Goal: Task Accomplishment & Management: Complete application form

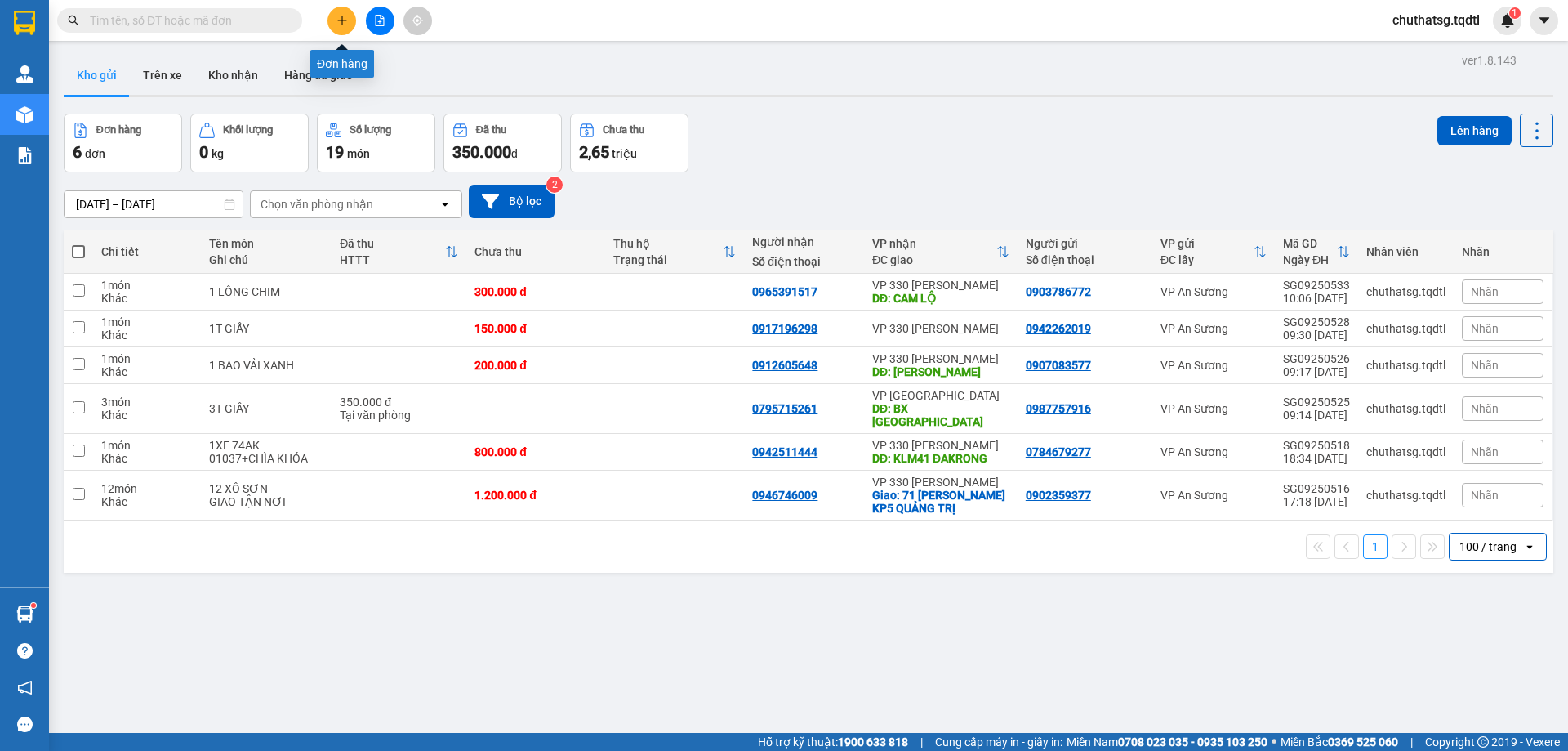
click at [346, 26] on button at bounding box center [342, 21] width 29 height 29
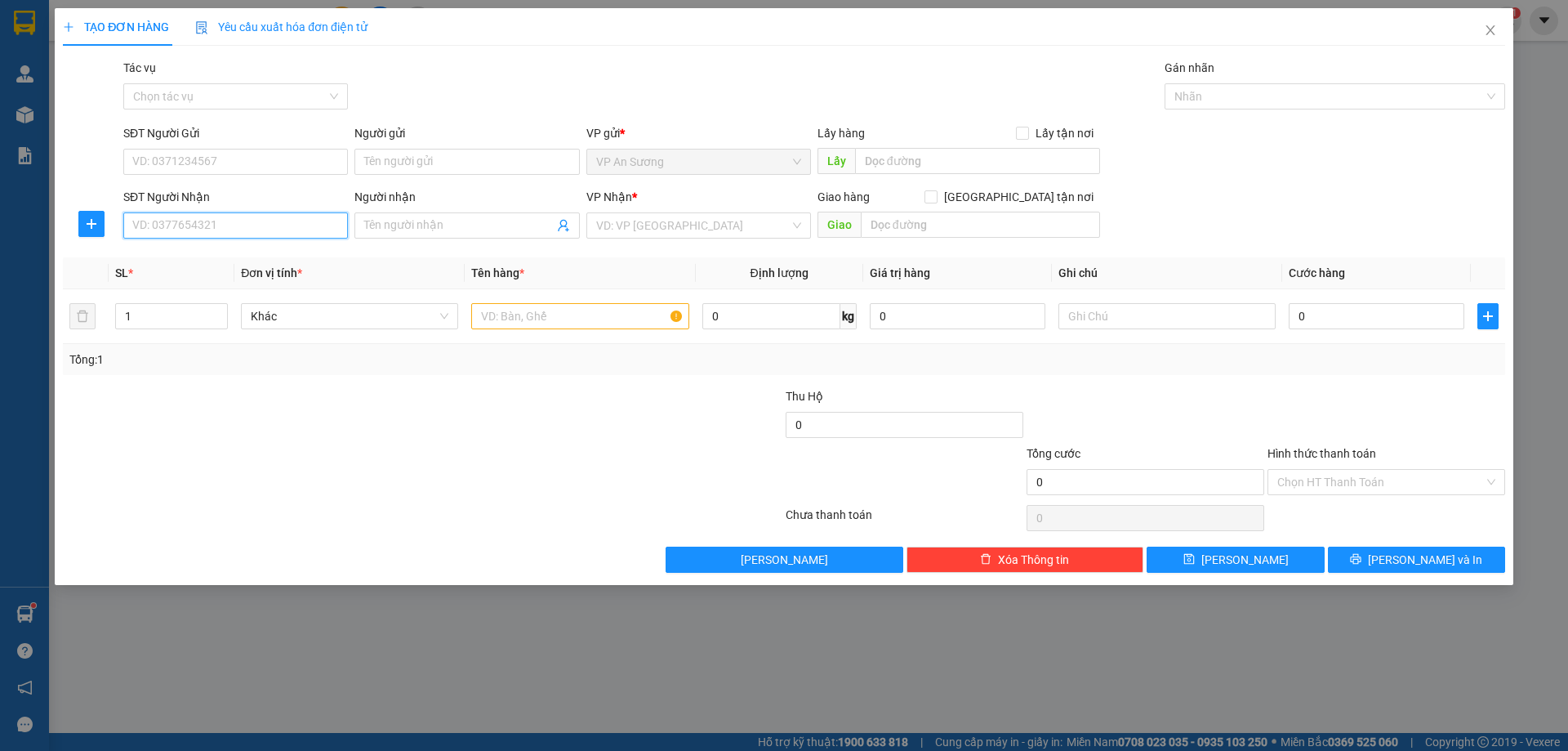
click at [232, 231] on input "SĐT Người Nhận" at bounding box center [236, 226] width 225 height 26
type input "0"
click at [449, 215] on span at bounding box center [467, 226] width 225 height 26
click at [560, 322] on input "text" at bounding box center [579, 317] width 217 height 26
type input "1 XỐP NHỎ"
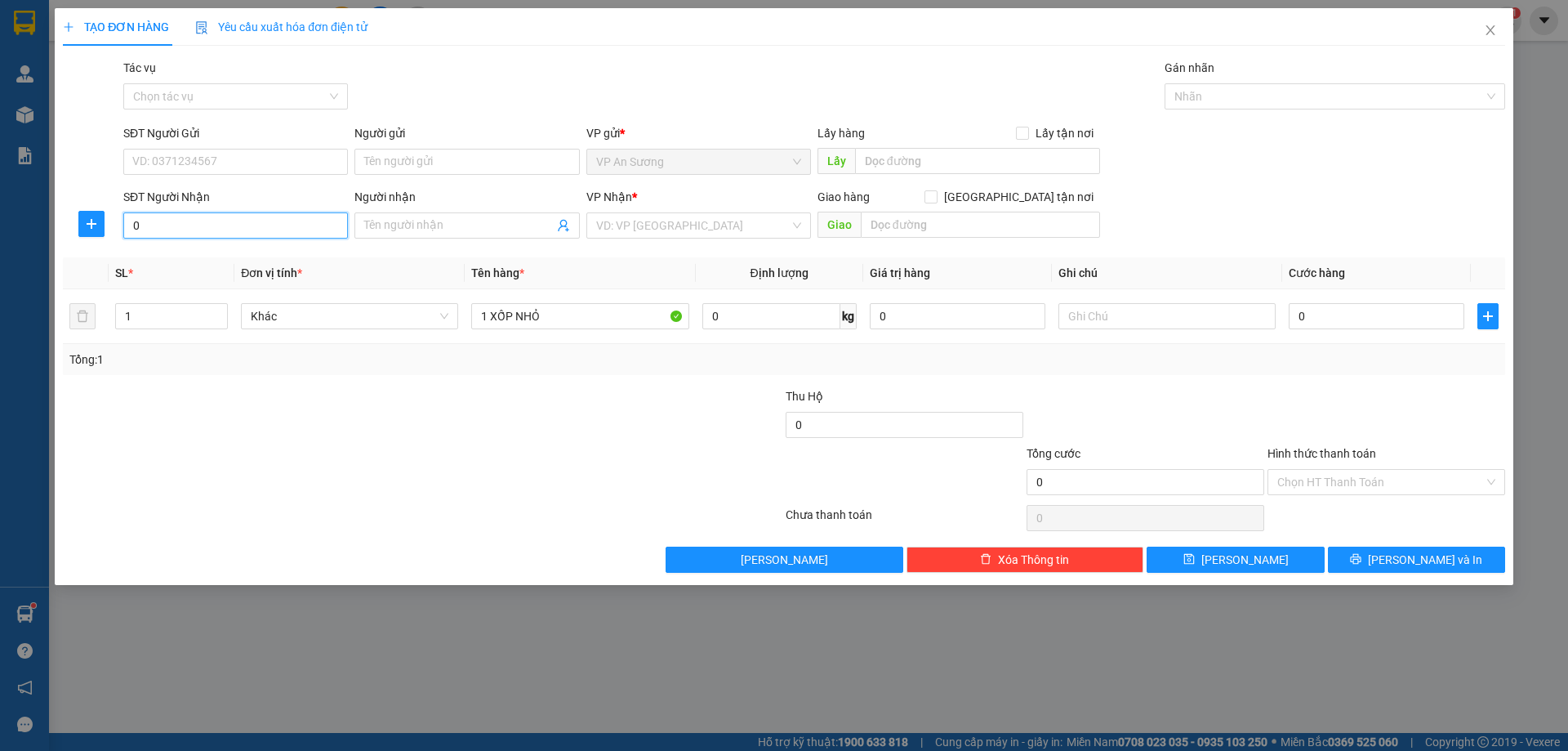
click at [247, 224] on input "0" at bounding box center [236, 226] width 225 height 26
type input "0852093937"
click at [230, 157] on input "SĐT Người Gửi" at bounding box center [236, 162] width 225 height 26
type input "0931877154"
click at [674, 216] on input "search" at bounding box center [693, 226] width 194 height 24
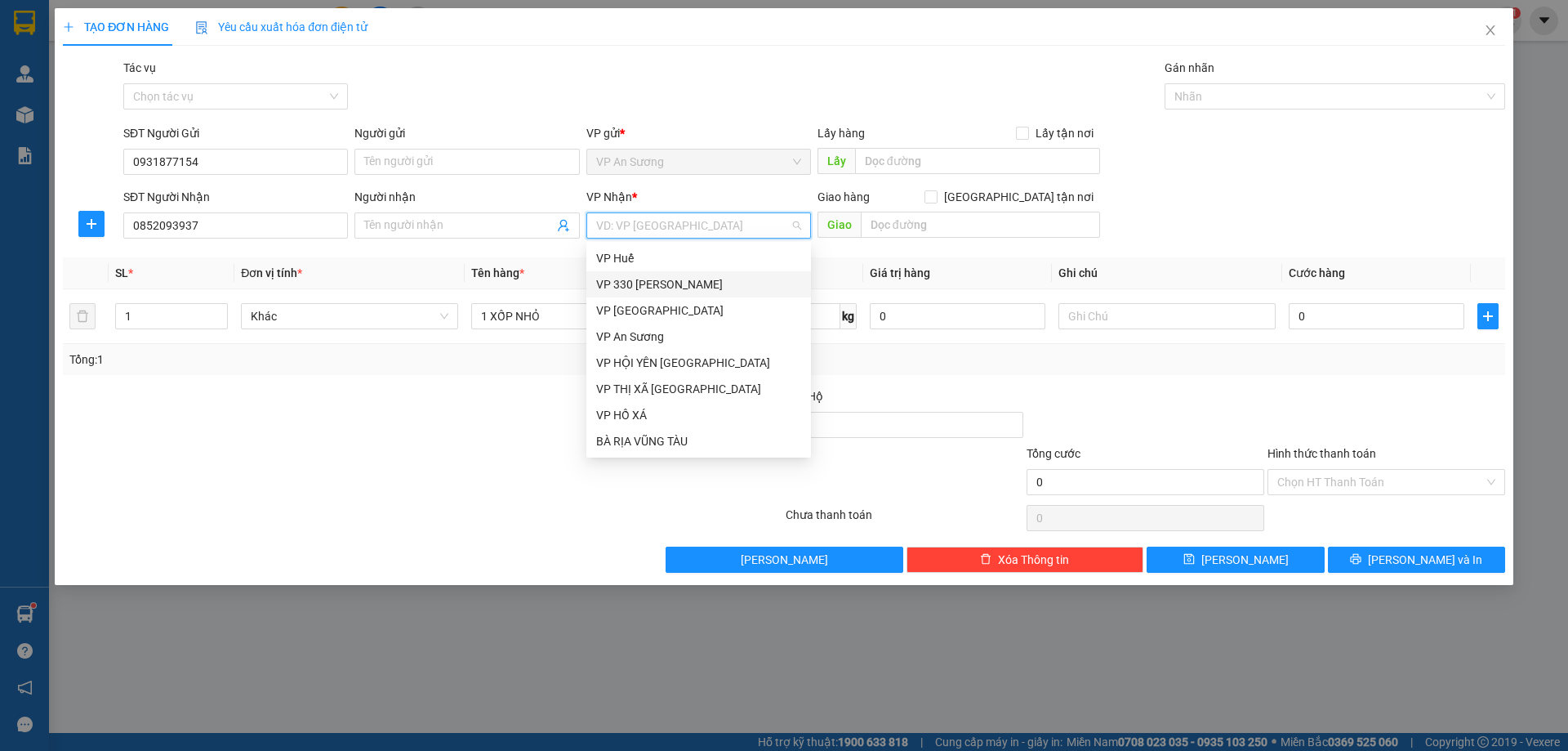
click at [665, 276] on div "VP 330 [PERSON_NAME]" at bounding box center [698, 284] width 205 height 18
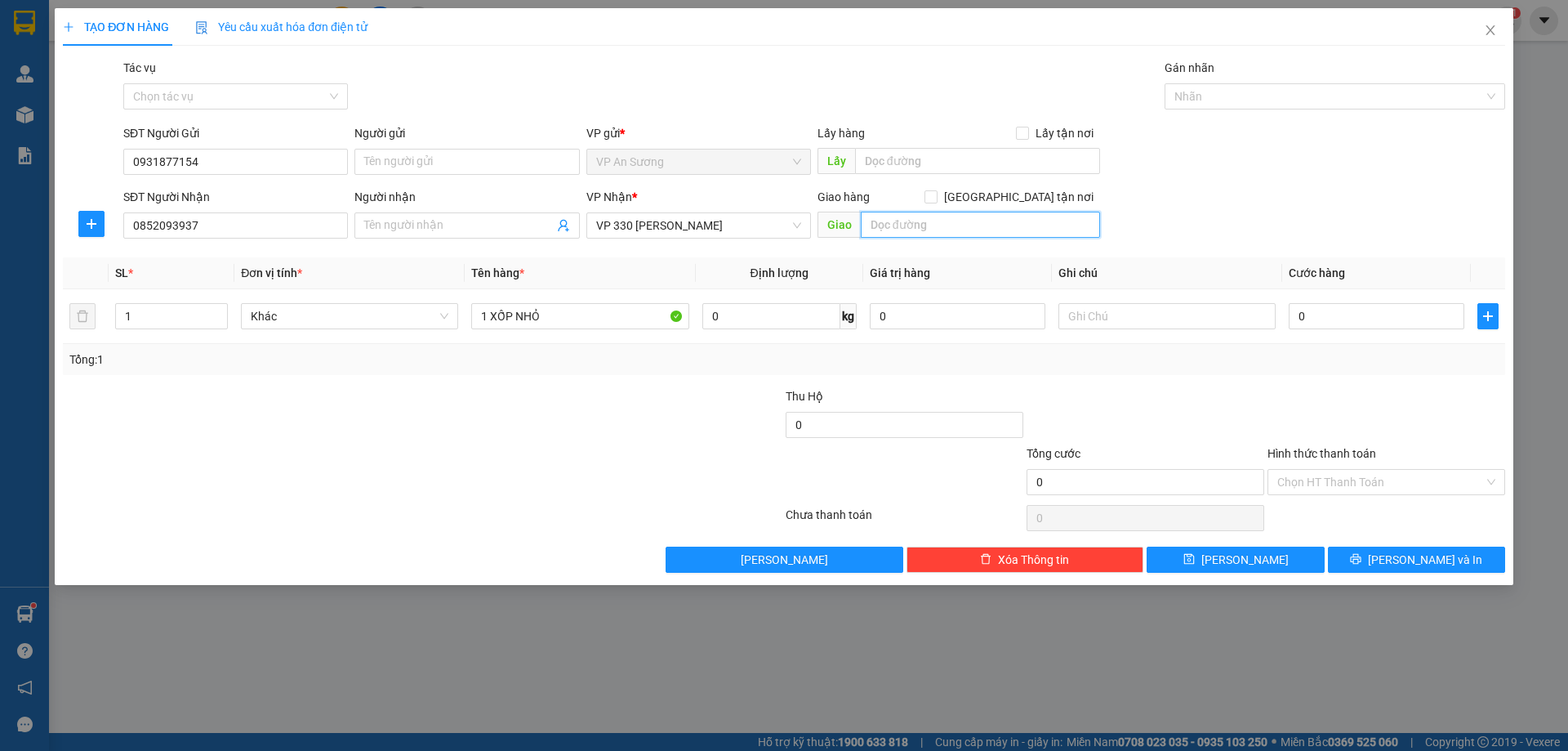
click at [930, 215] on input "text" at bounding box center [981, 225] width 240 height 26
type input "[PERSON_NAME]"
click at [1380, 329] on div "0" at bounding box center [1377, 316] width 176 height 33
click at [1380, 321] on input "0" at bounding box center [1377, 317] width 176 height 26
type input "1"
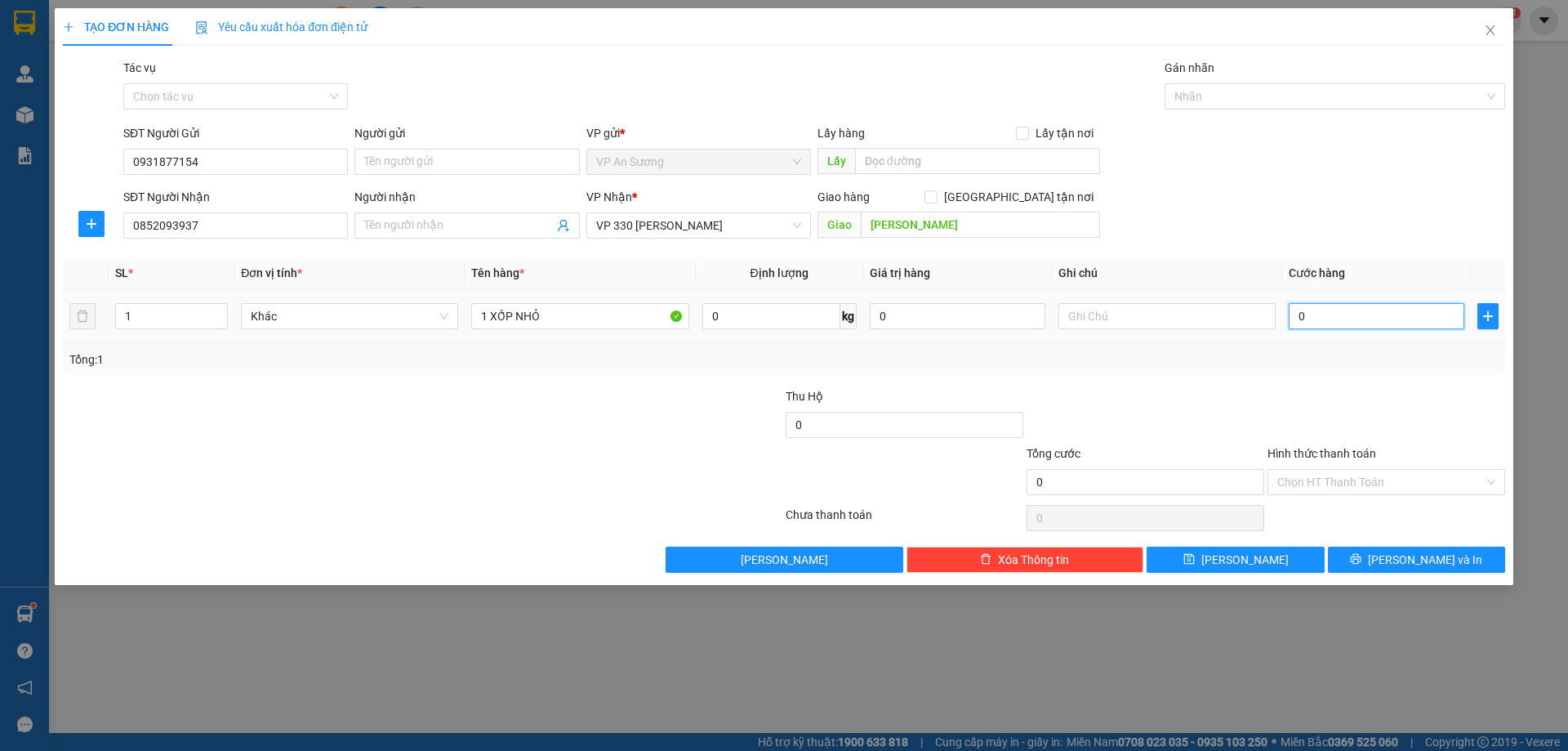
type input "1"
type input "15"
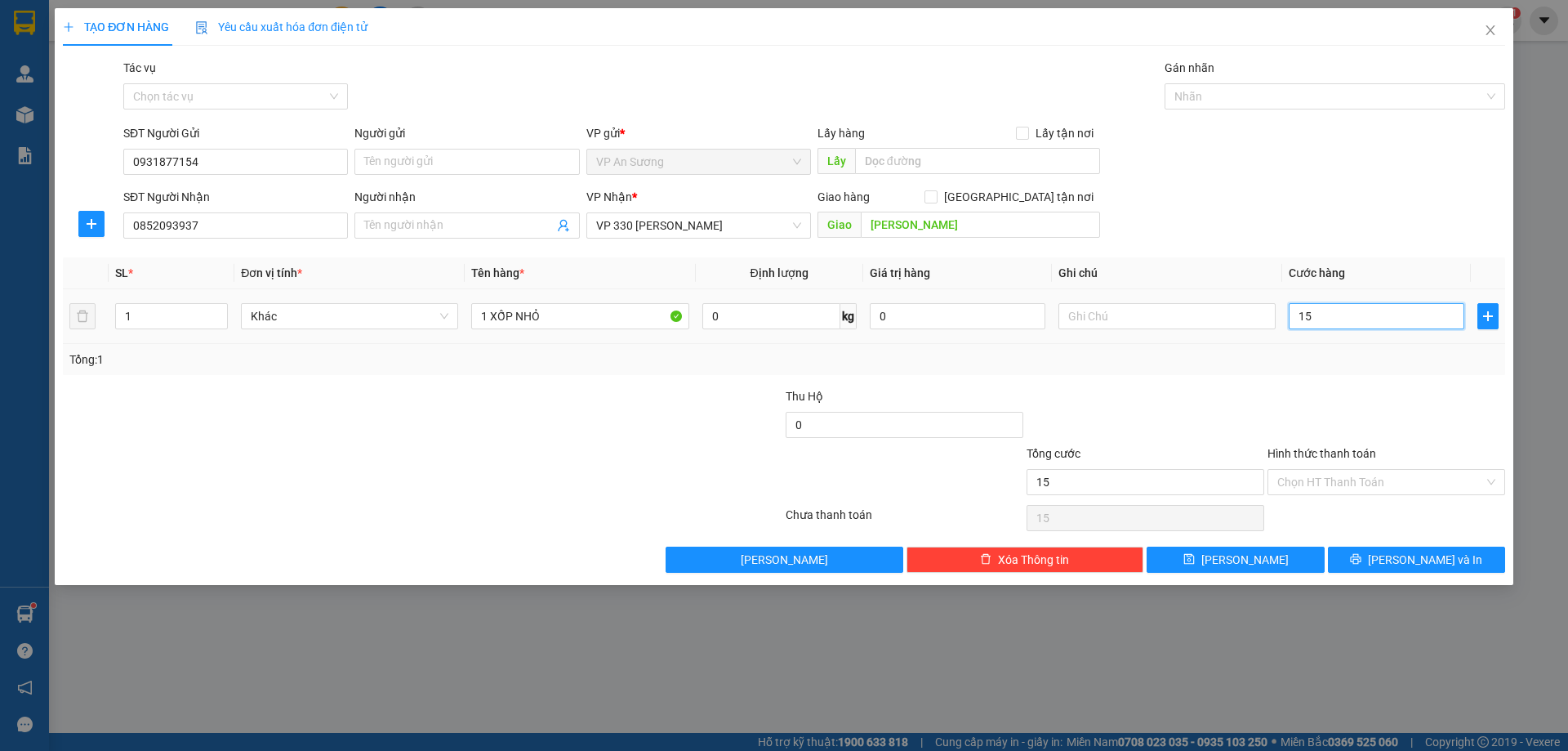
type input "150"
type input "1.500"
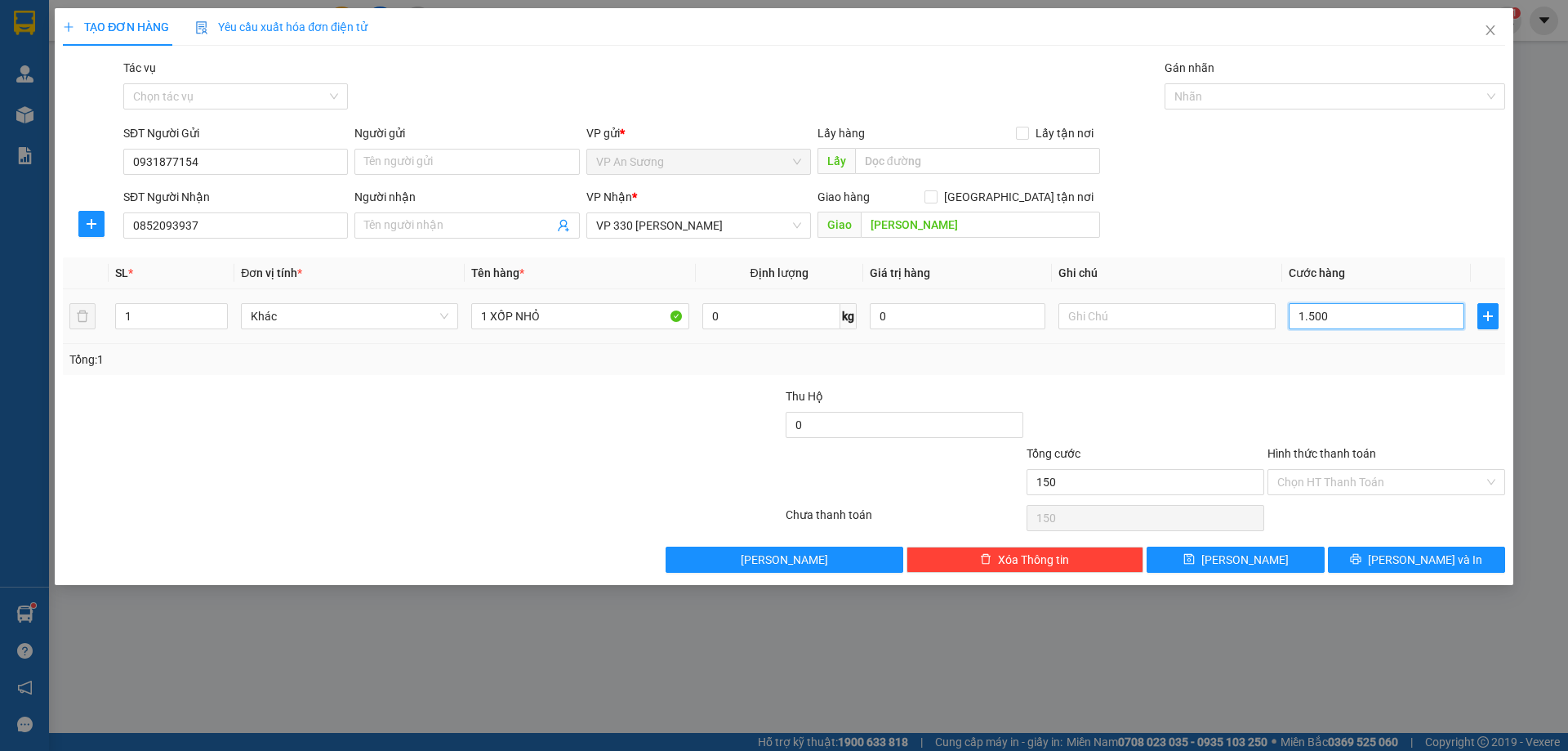
type input "1.500"
type input "15.000"
type input "150.000"
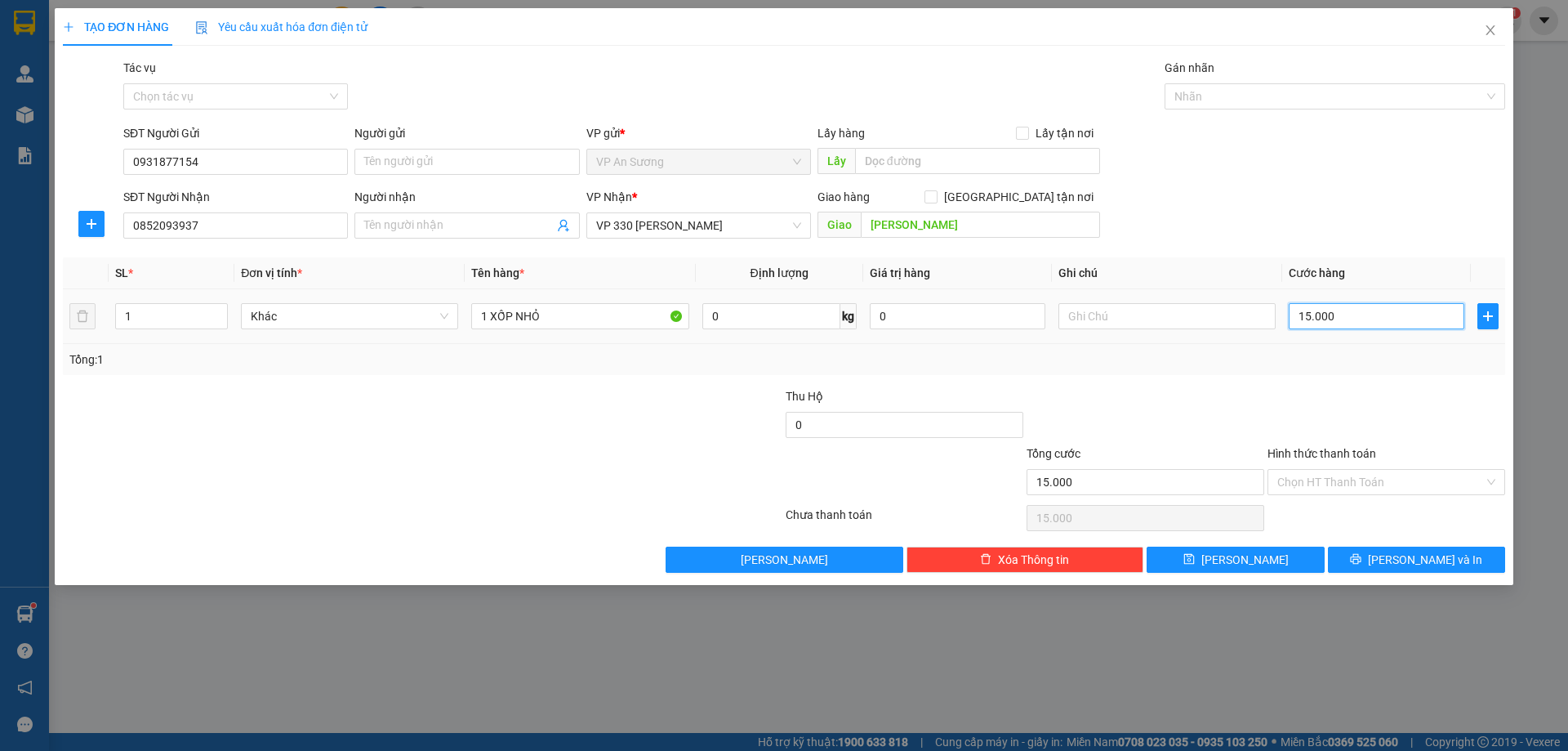
type input "150.000"
click at [1401, 475] on input "Hình thức thanh toán" at bounding box center [1381, 482] width 207 height 24
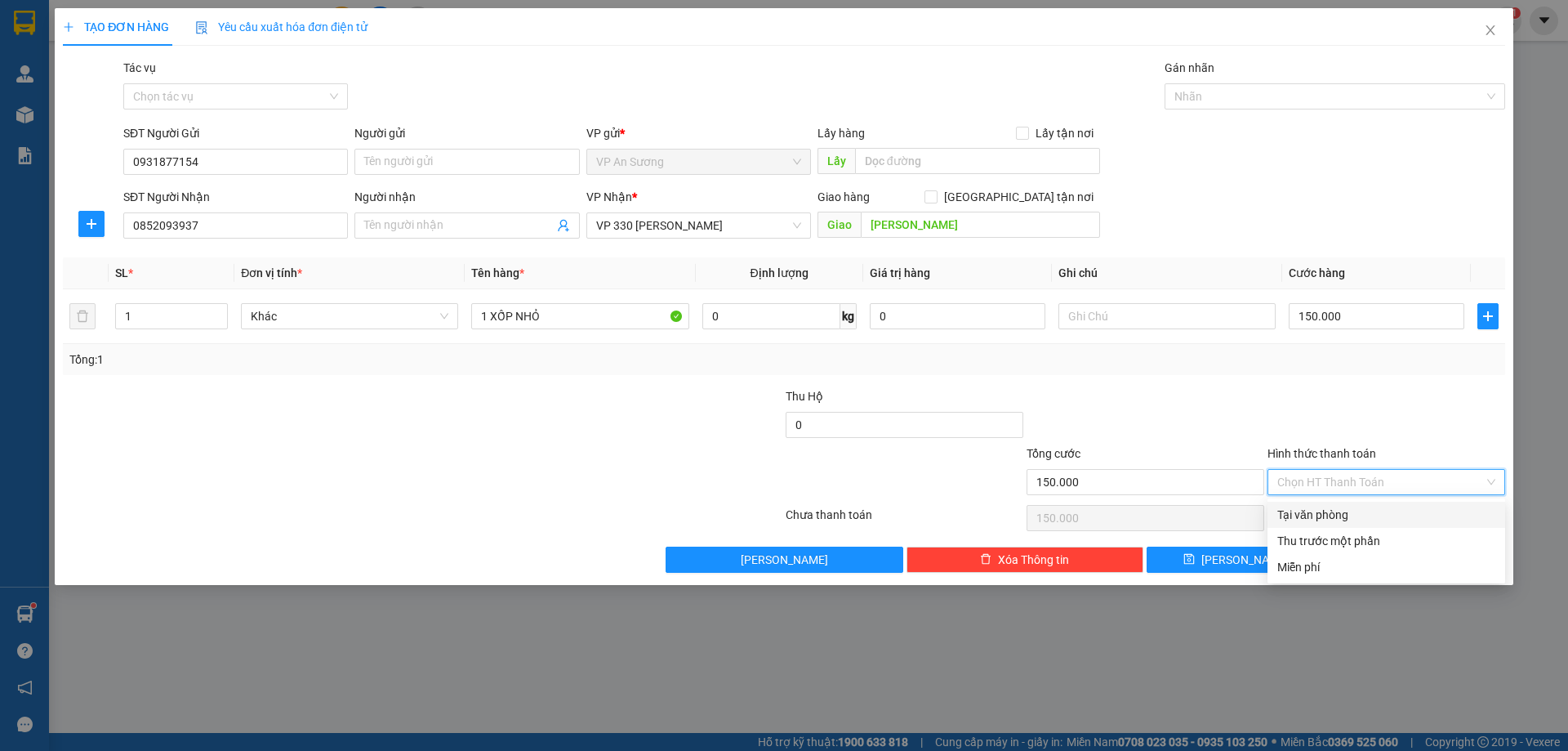
click at [1355, 520] on div "Tại văn phòng" at bounding box center [1386, 514] width 218 height 18
type input "0"
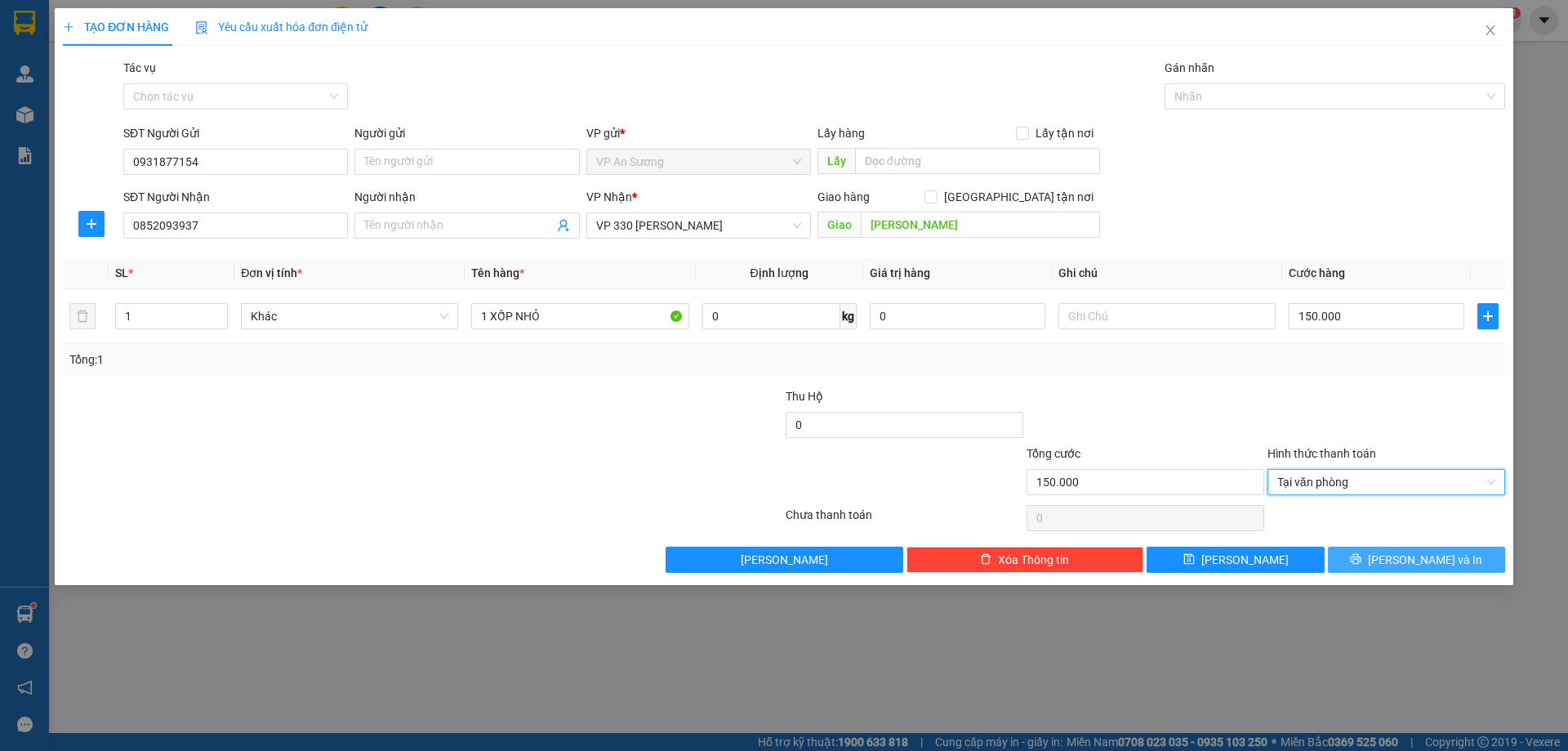
click at [1408, 567] on span "[PERSON_NAME] và In" at bounding box center [1426, 559] width 114 height 18
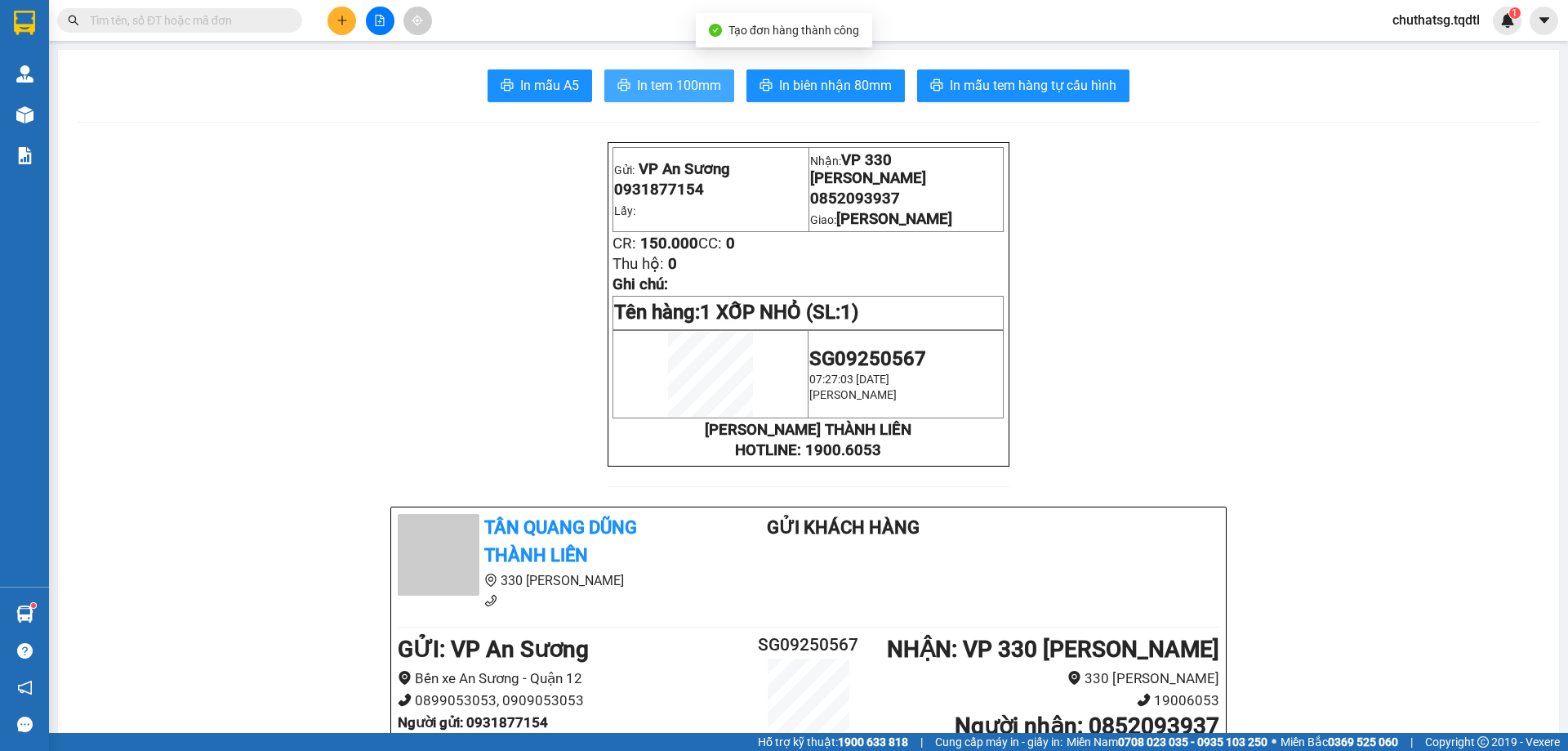
click at [691, 92] on span "In tem 100mm" at bounding box center [680, 85] width 84 height 21
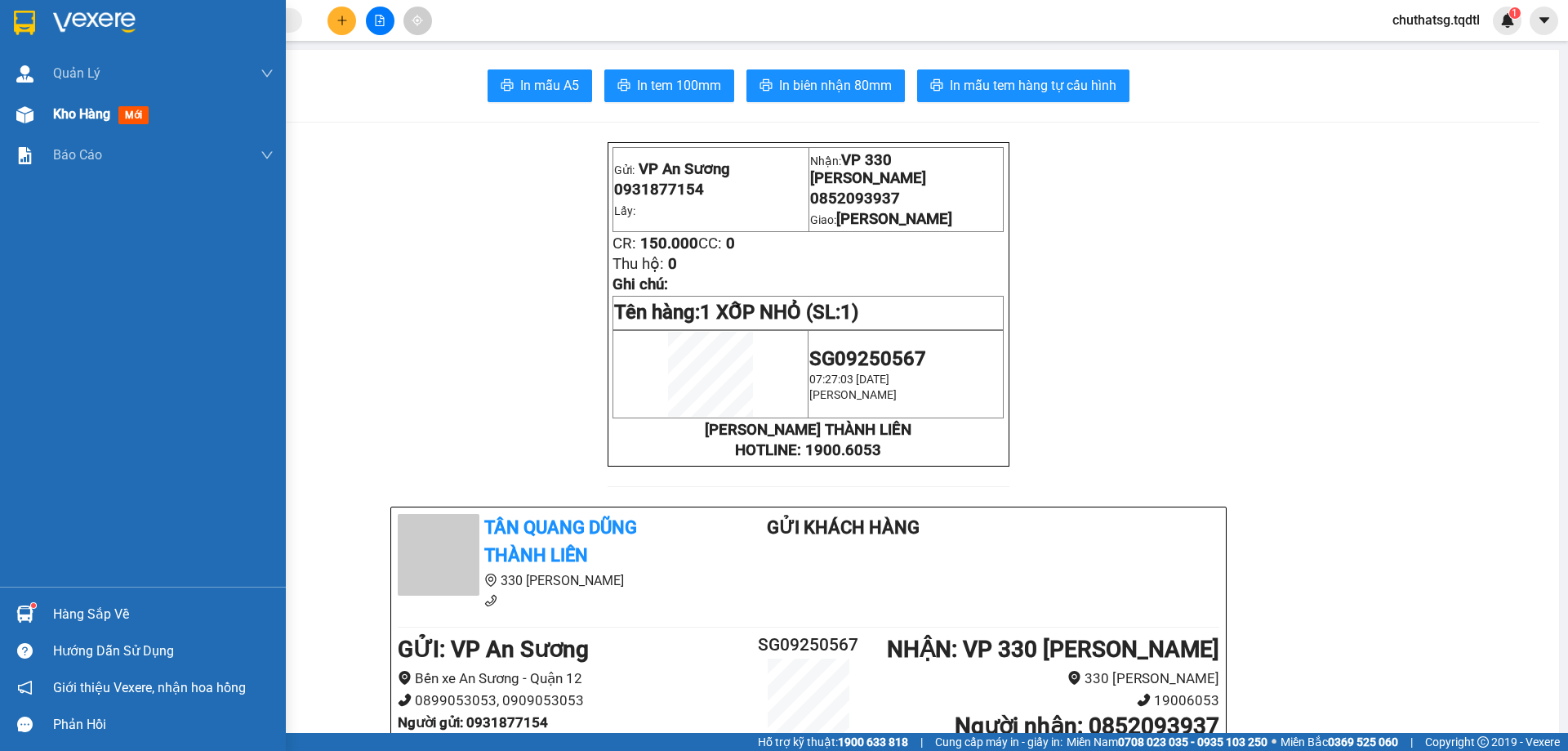
click at [91, 130] on div "Kho hàng mới" at bounding box center [164, 114] width 221 height 41
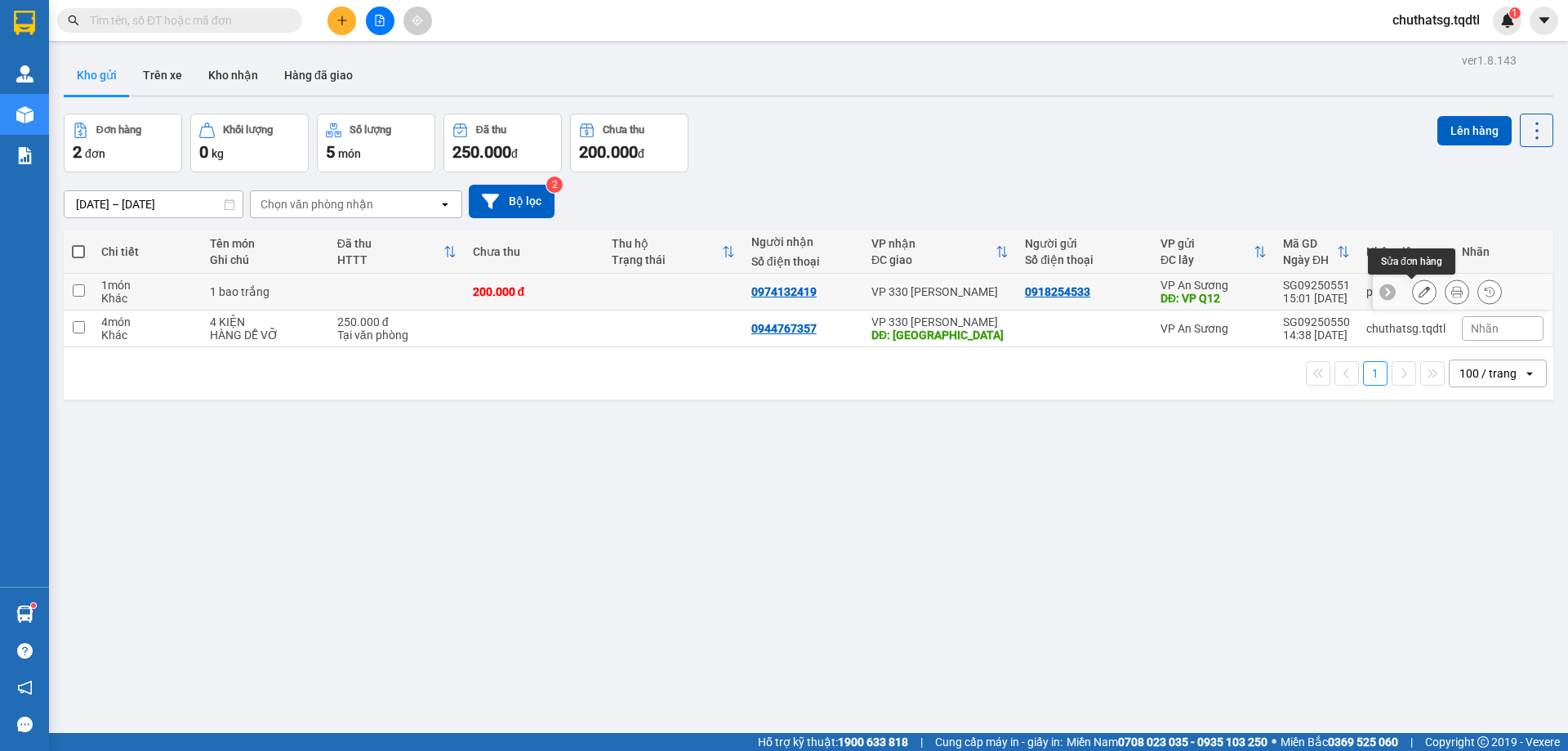
click at [1419, 298] on icon at bounding box center [1425, 291] width 11 height 11
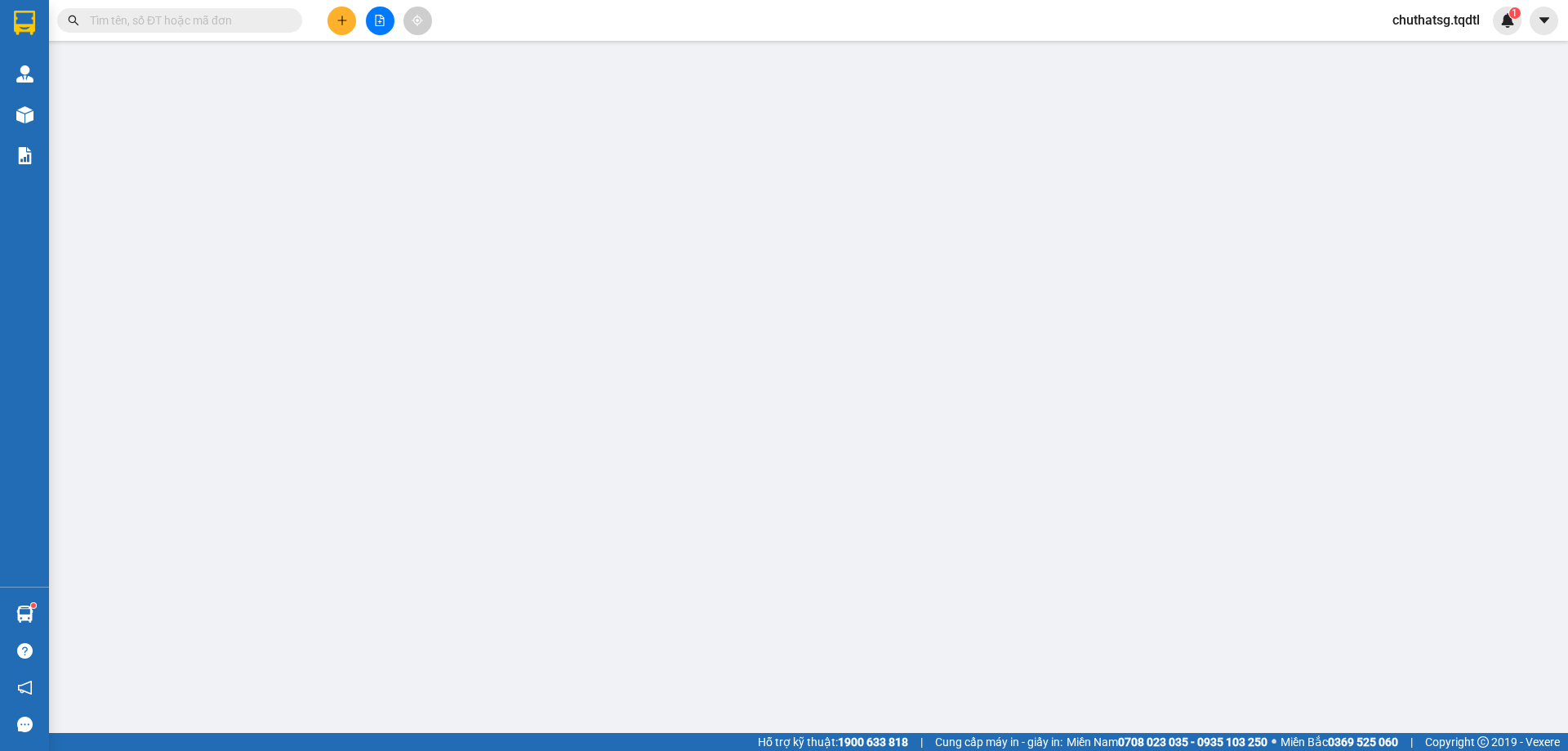
type input "0918254533"
type input "VP Q12"
type input "0974132419"
type input "200.000"
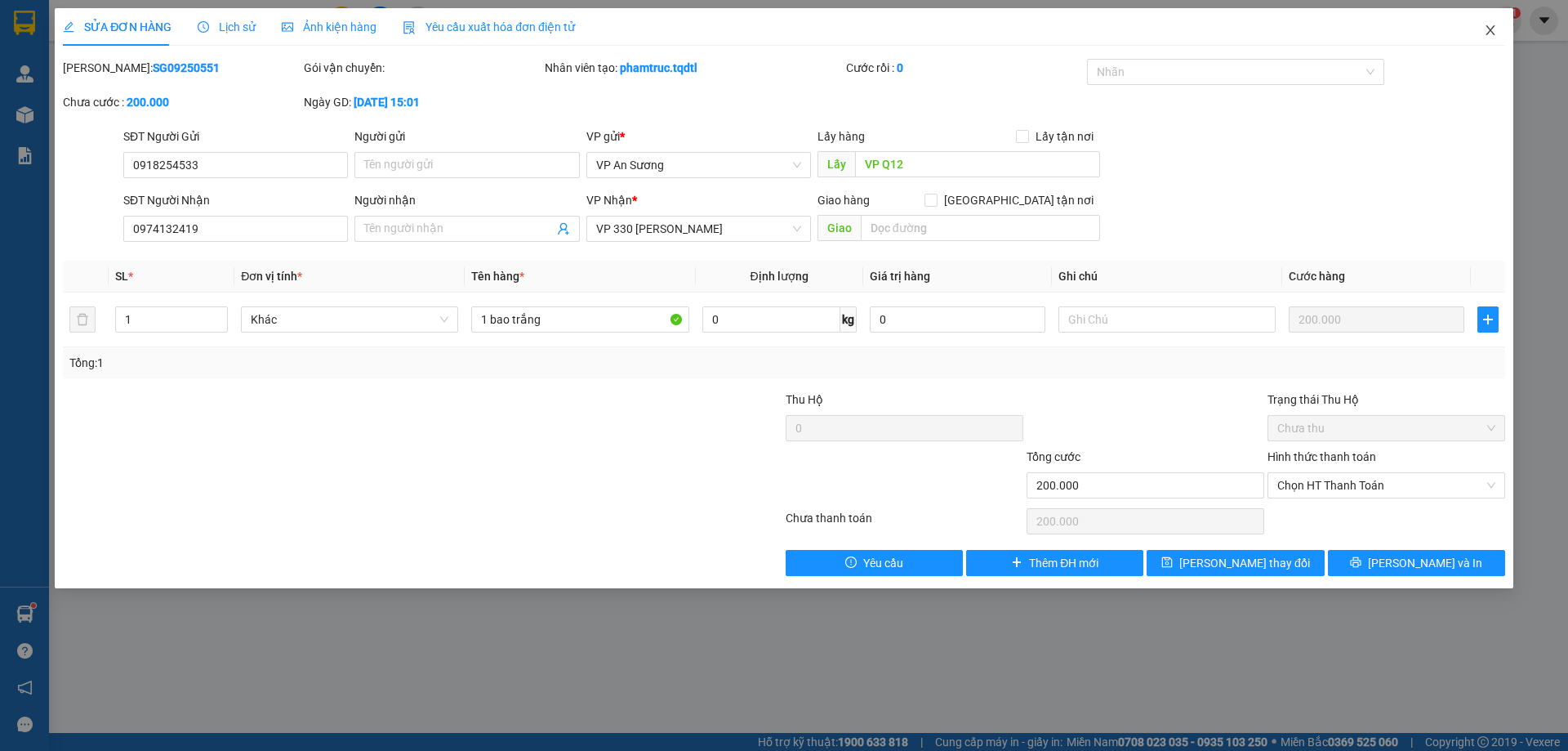
click at [1485, 34] on icon "close" at bounding box center [1491, 30] width 13 height 13
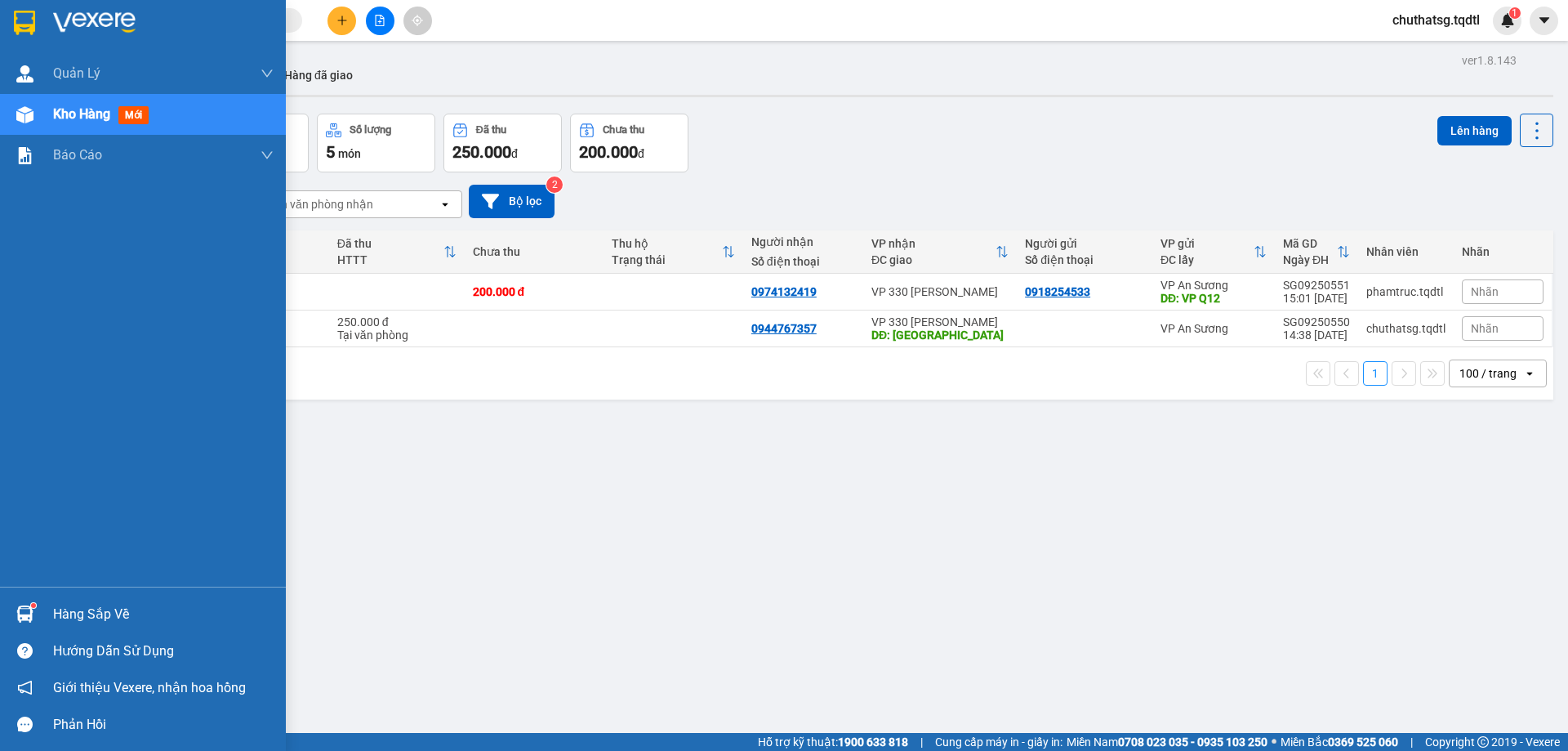
click at [19, 103] on div at bounding box center [24, 114] width 29 height 29
click at [19, 110] on img at bounding box center [24, 114] width 17 height 17
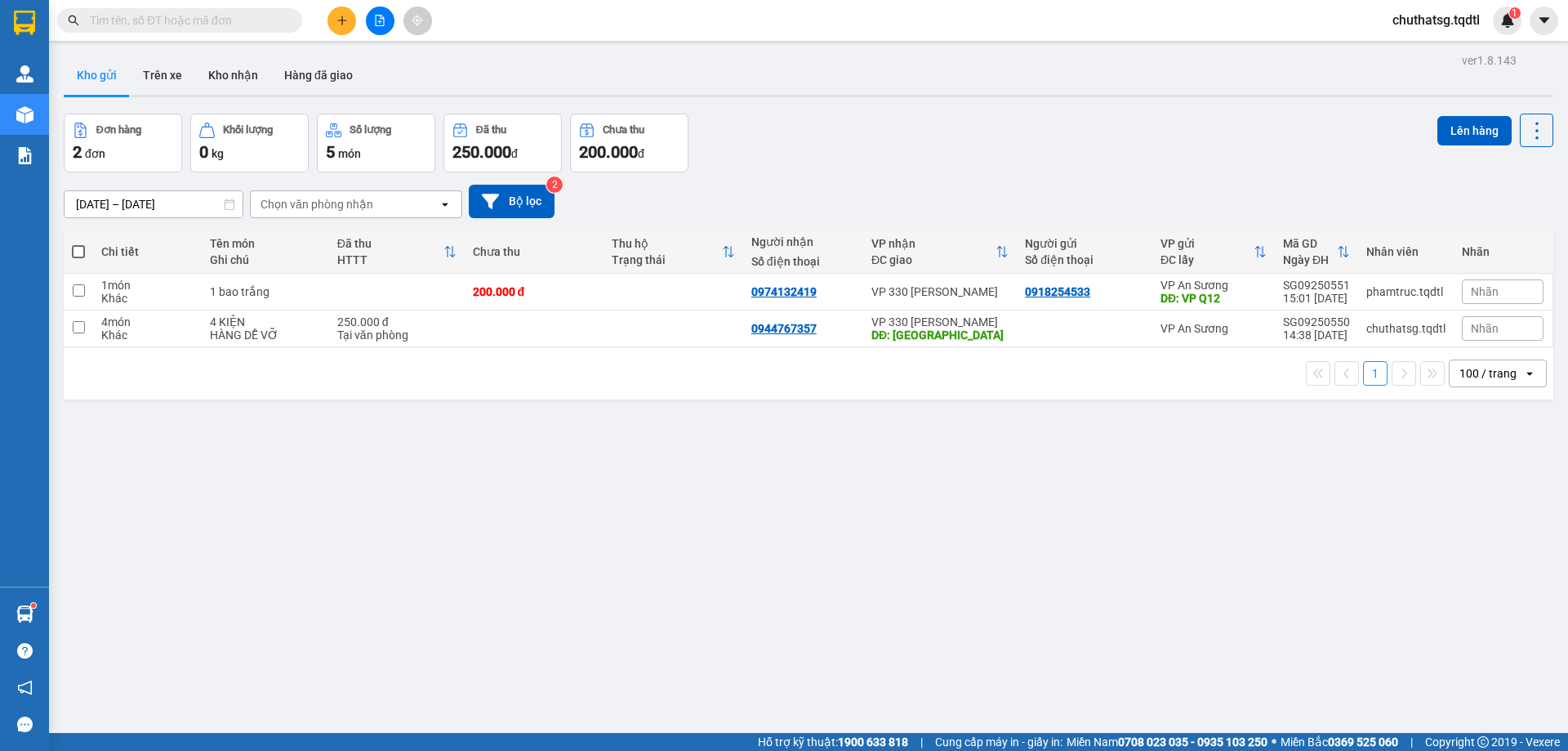
click at [104, 77] on button "Kho gửi" at bounding box center [96, 75] width 66 height 39
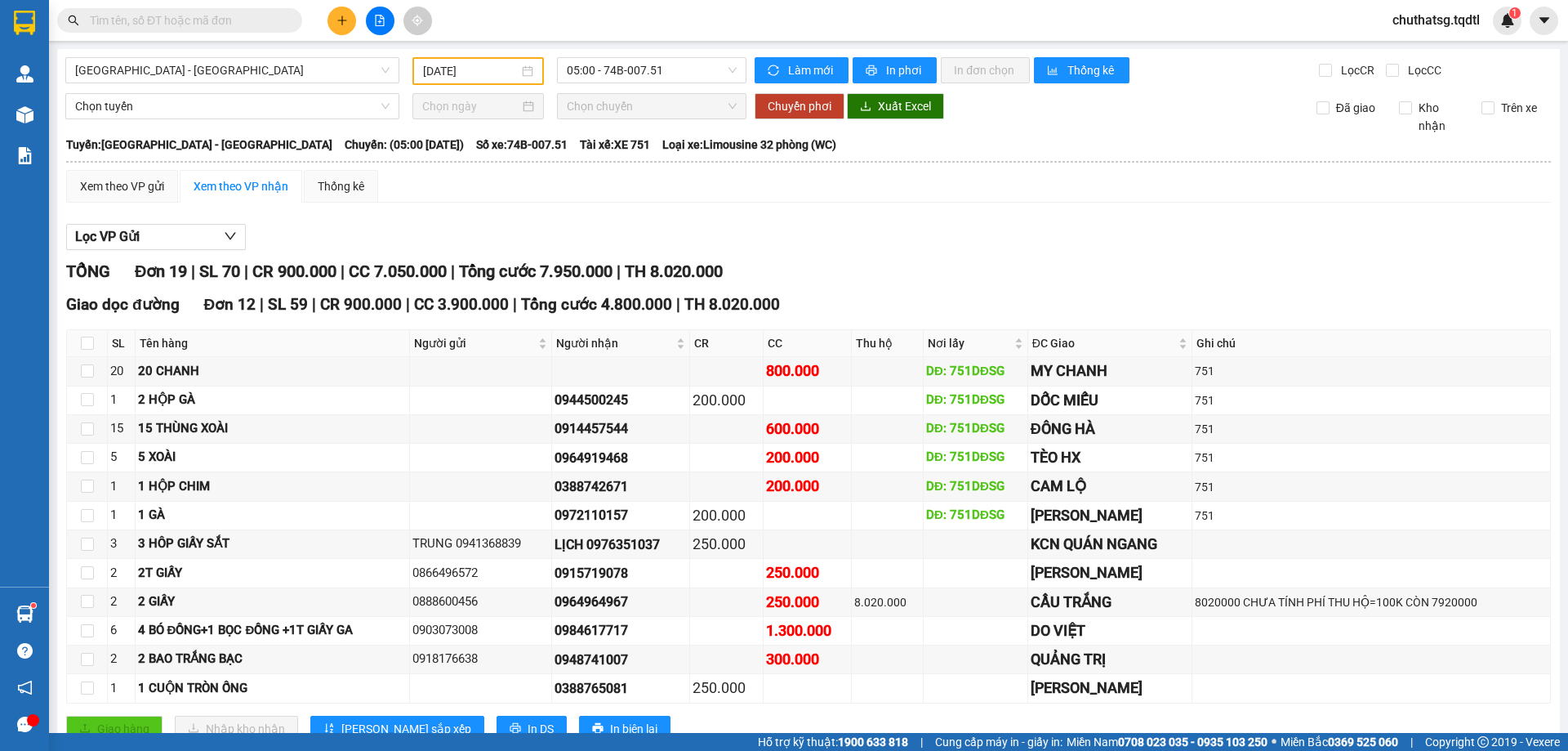
scroll to position [81, 0]
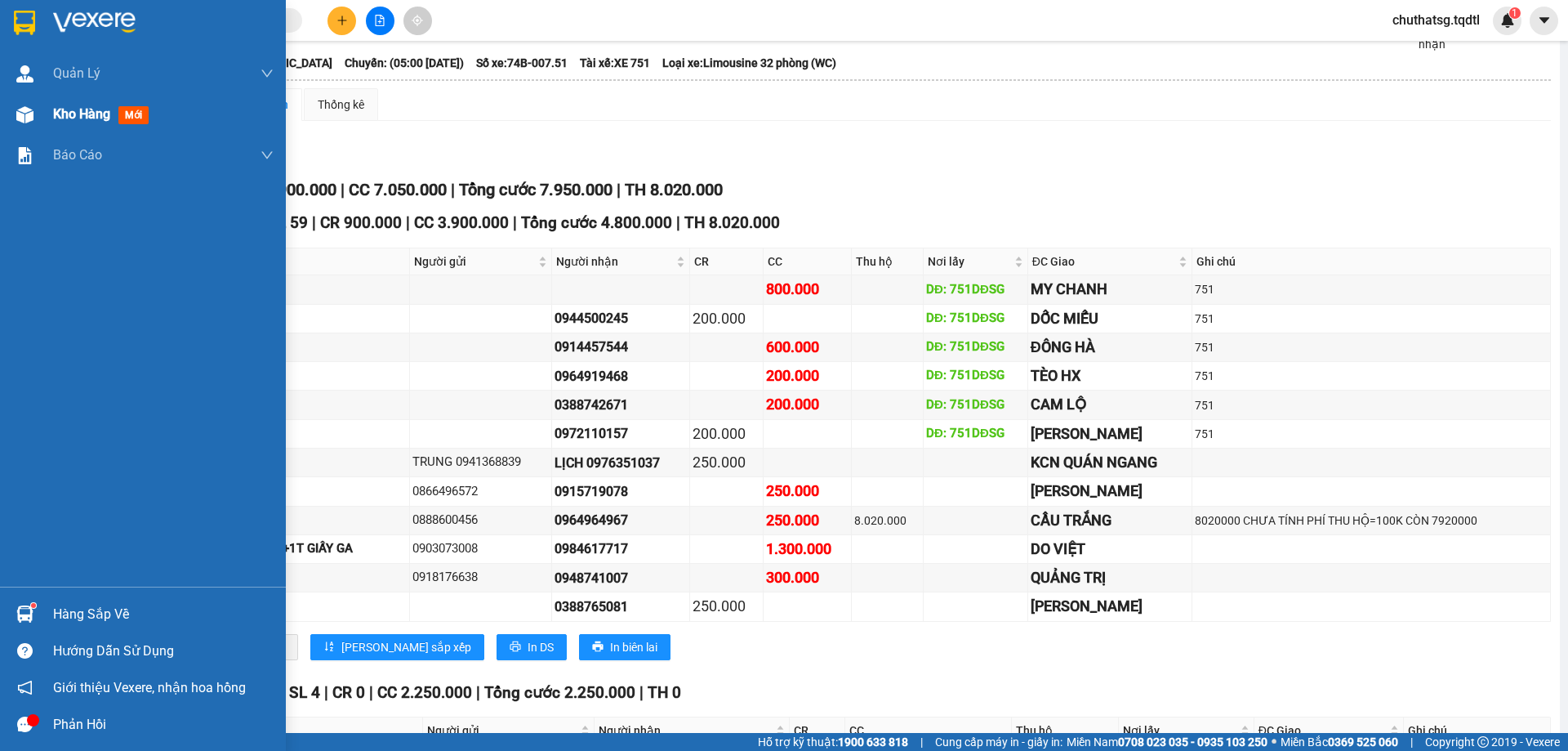
click at [32, 119] on img at bounding box center [24, 114] width 17 height 17
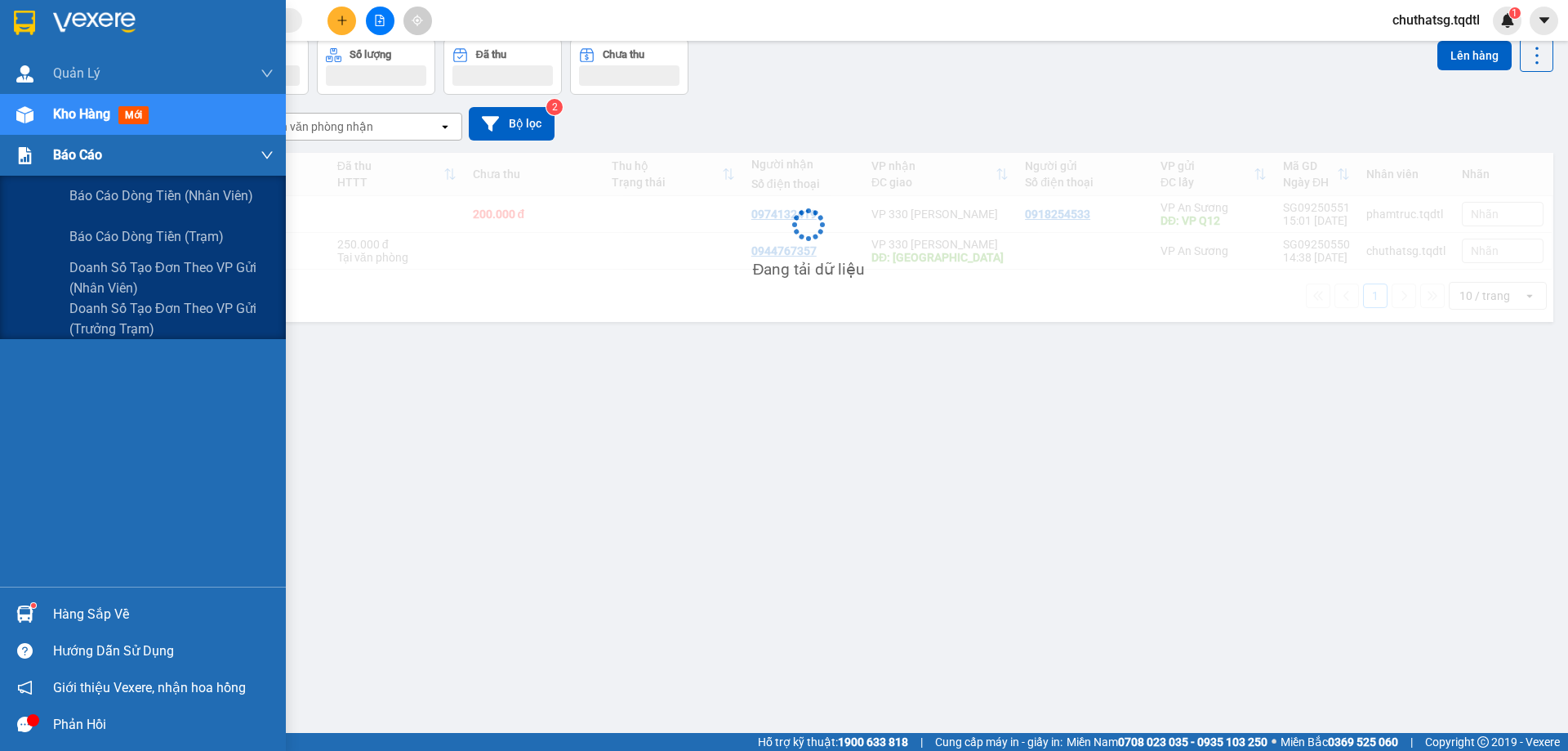
scroll to position [75, 0]
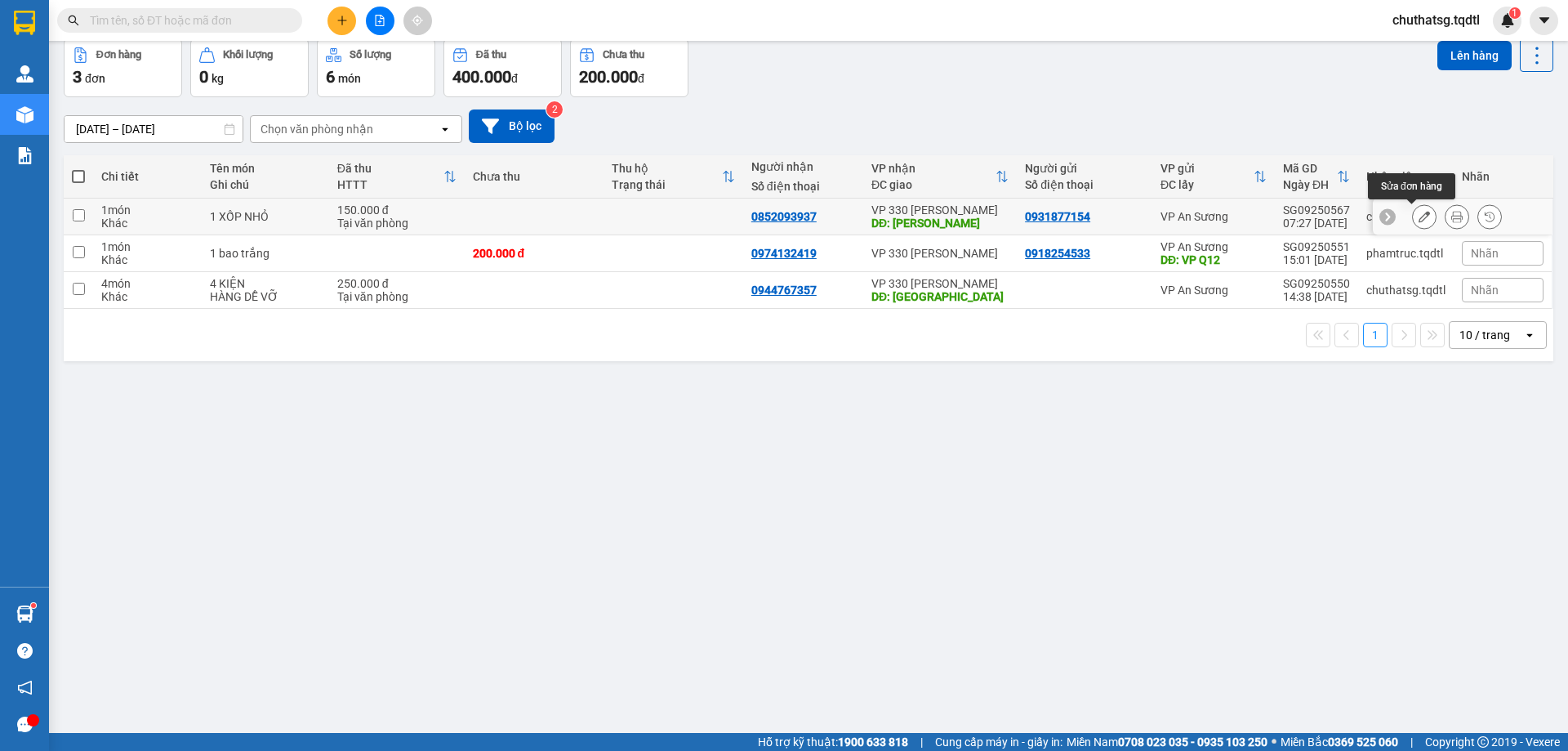
click at [1419, 220] on button at bounding box center [1425, 216] width 22 height 29
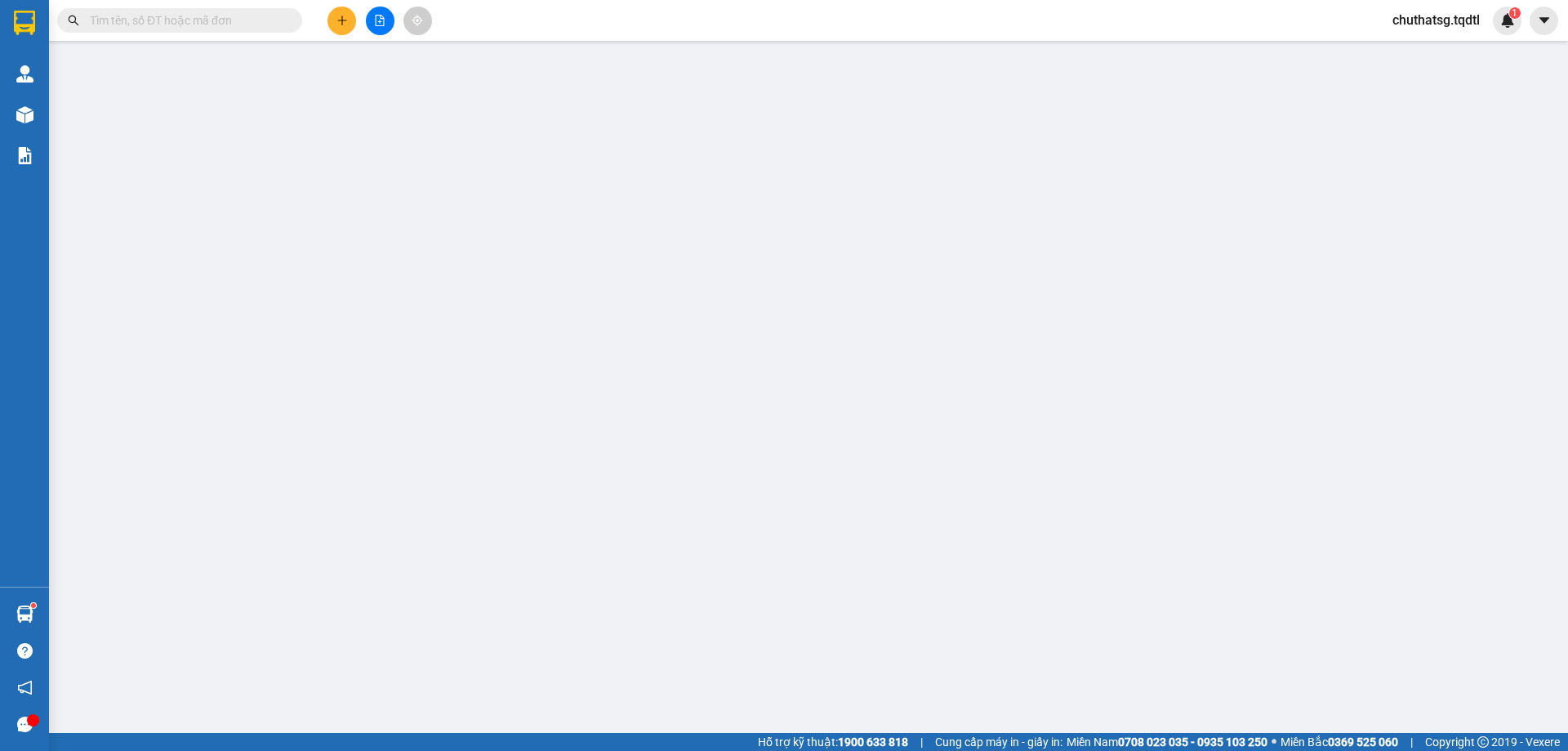
type input "0931877154"
type input "0852093937"
type input "[PERSON_NAME]"
type input "150.000"
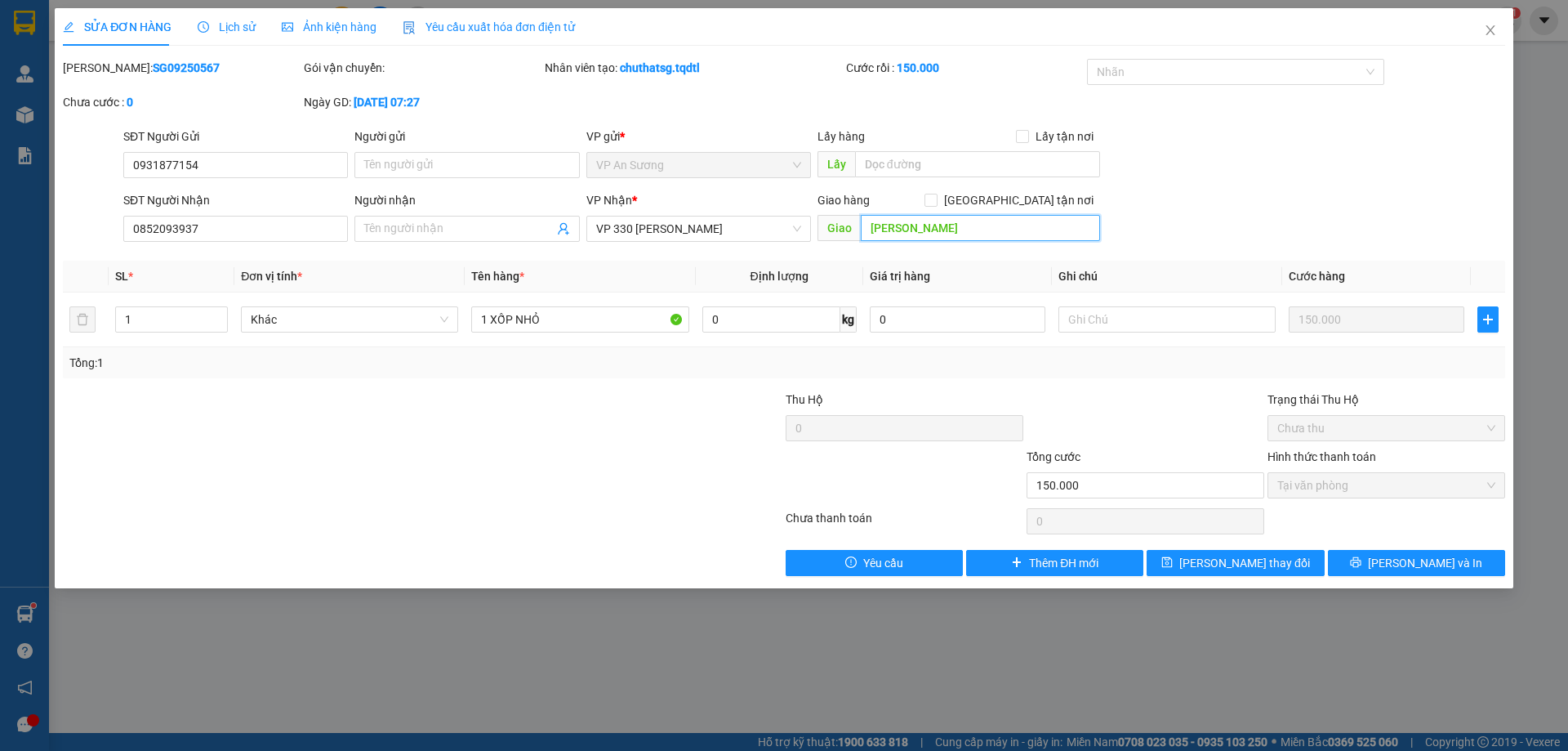
click at [976, 233] on input "[PERSON_NAME]" at bounding box center [981, 228] width 240 height 26
type input "D"
type input "ĐƯỜNG 74"
click at [1379, 565] on button "[PERSON_NAME] và In" at bounding box center [1416, 563] width 177 height 26
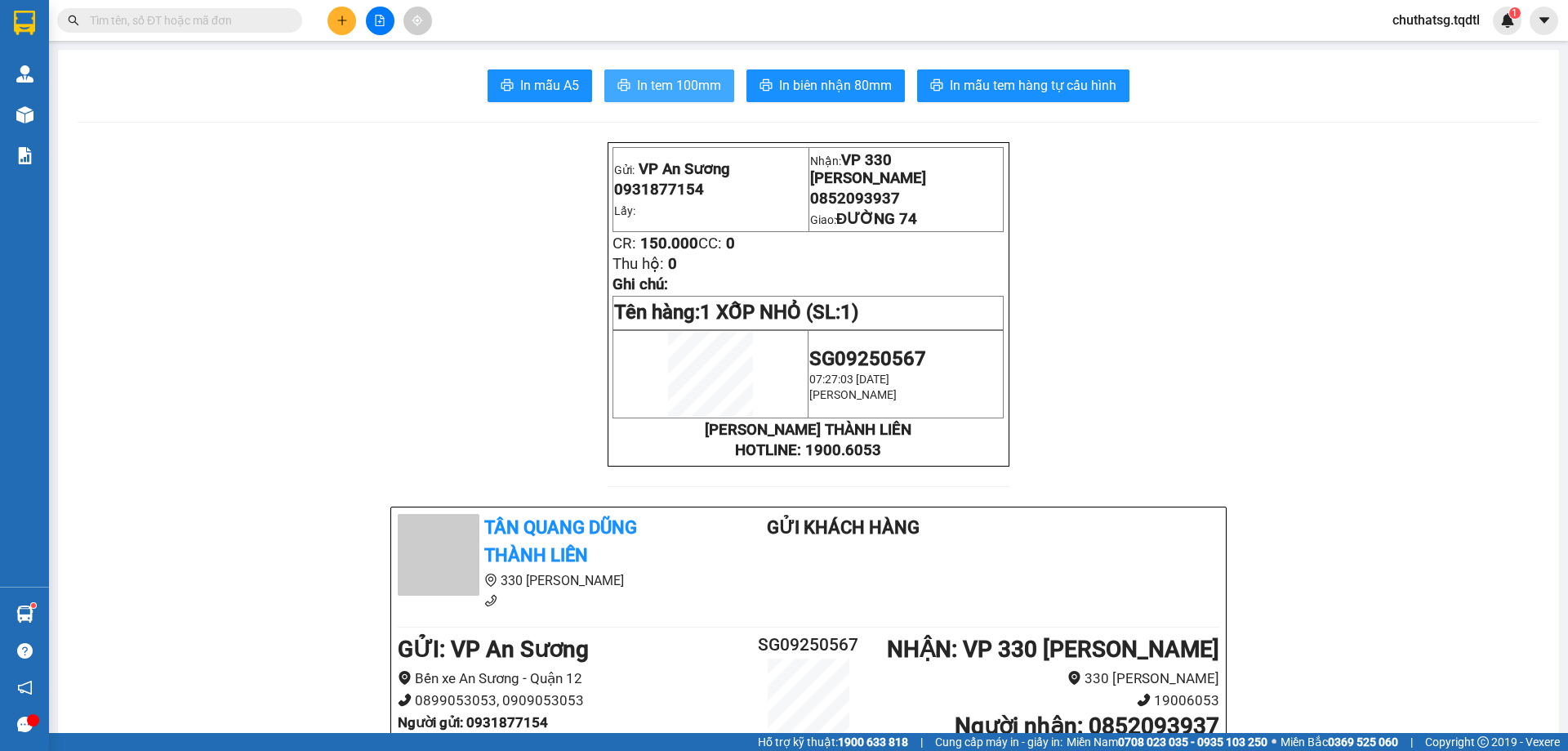
click at [658, 84] on span "In tem 100mm" at bounding box center [680, 85] width 84 height 21
click at [788, 88] on span "In biên nhận 80mm" at bounding box center [835, 85] width 112 height 21
click at [344, 13] on button at bounding box center [342, 21] width 29 height 29
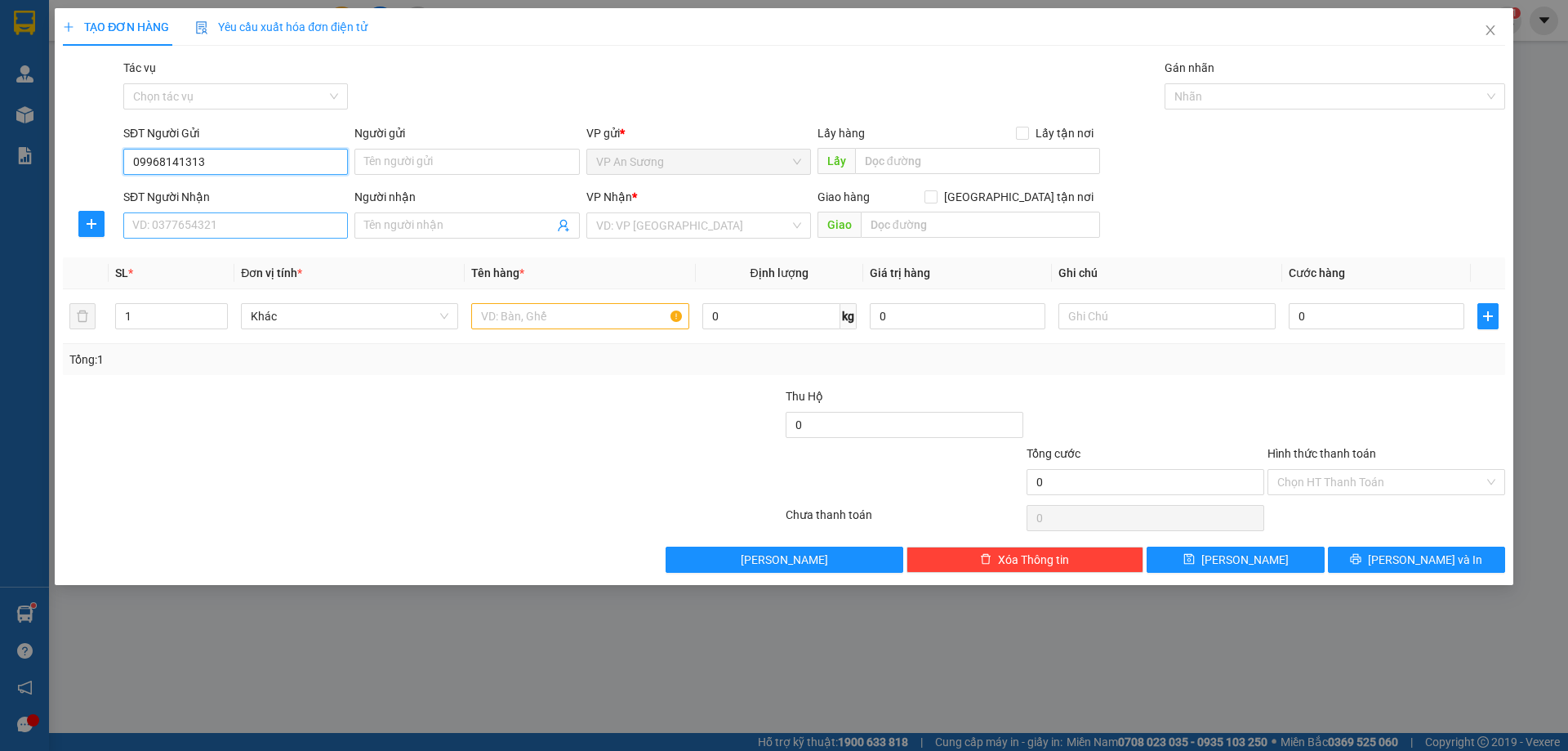
type input "09968141313"
click at [202, 228] on input "SĐT Người Nhận" at bounding box center [236, 226] width 225 height 26
type input "0916639717"
click at [679, 227] on input "search" at bounding box center [693, 226] width 194 height 24
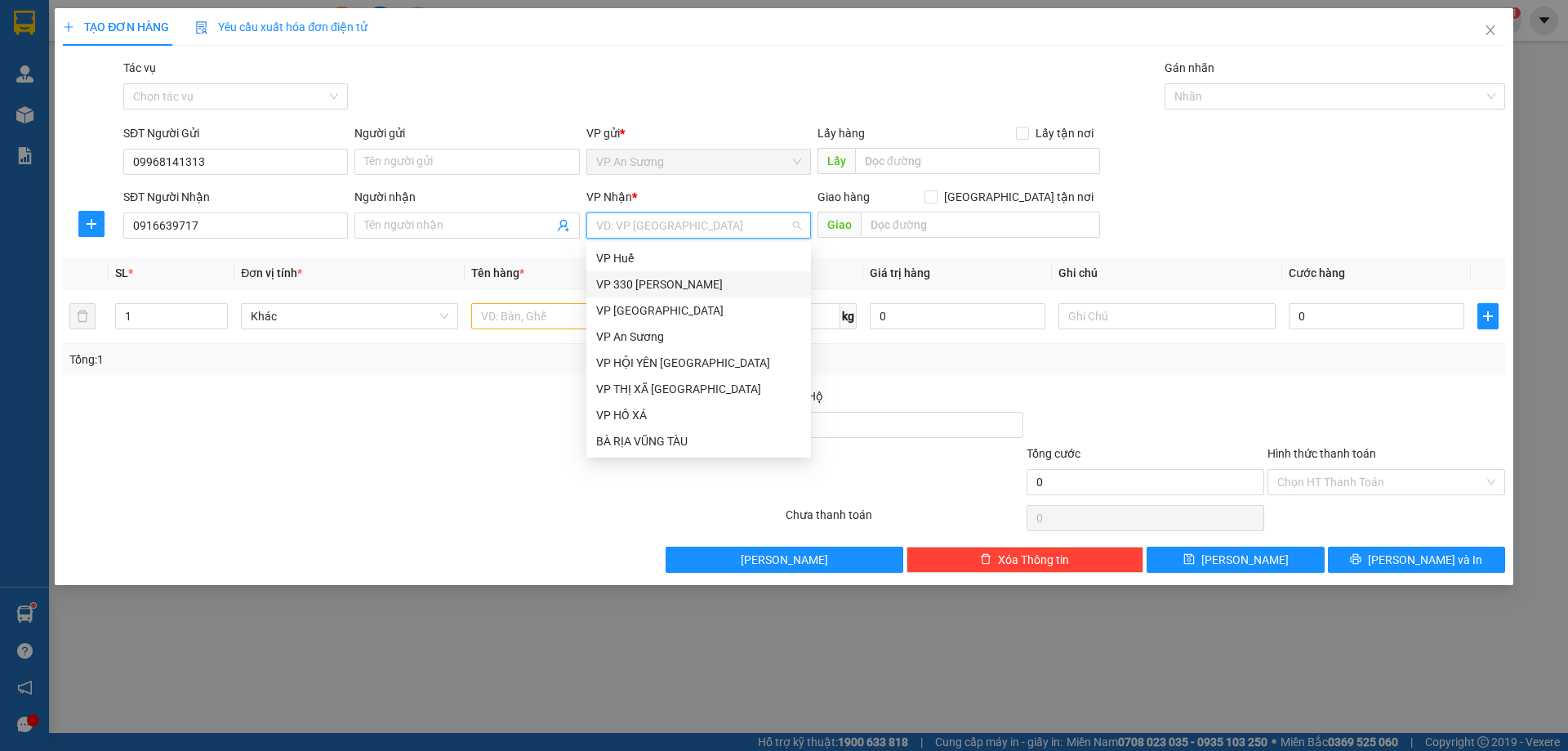
scroll to position [164, 0]
click at [657, 327] on div "VP [GEOGRAPHIC_DATA]" at bounding box center [698, 330] width 205 height 18
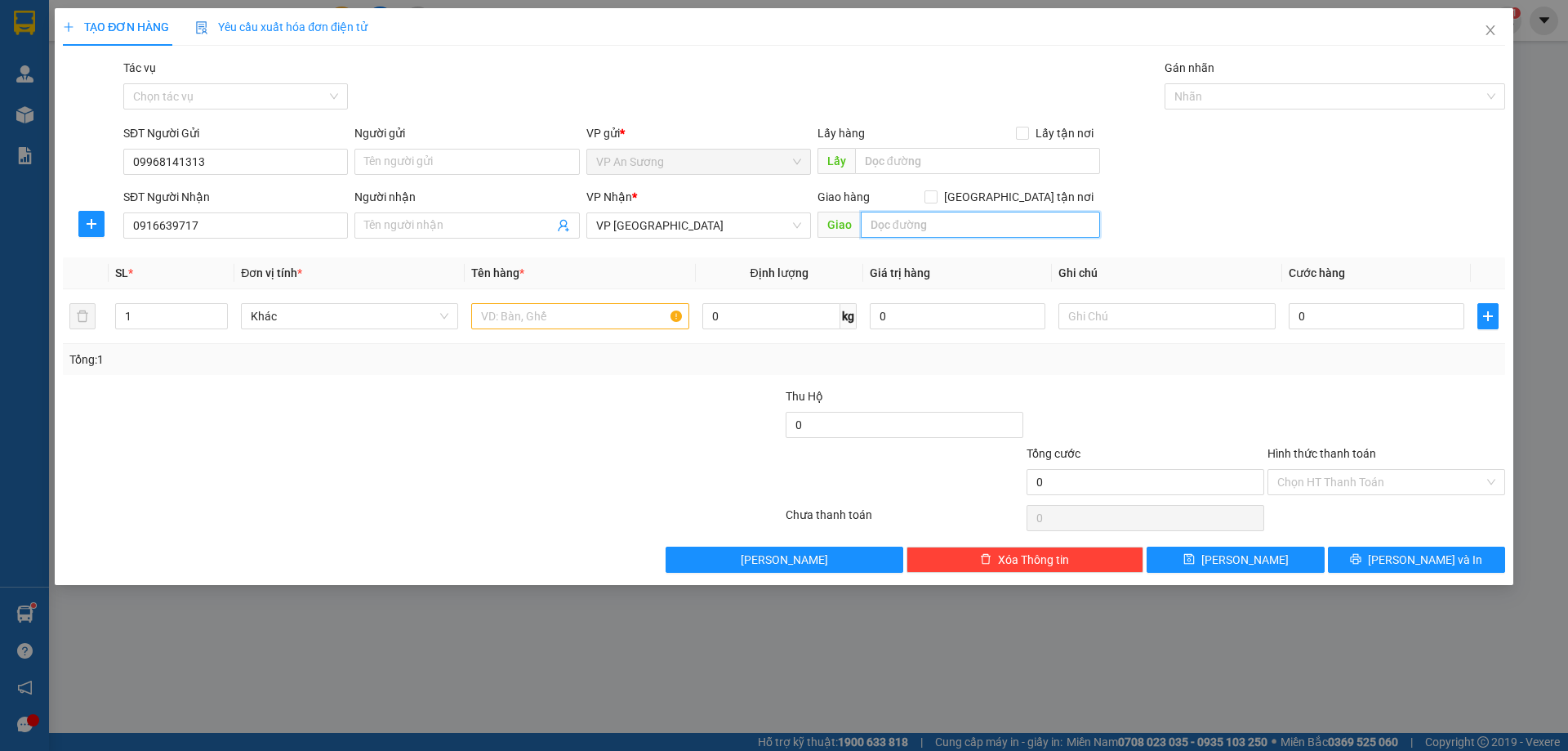
click at [901, 228] on input "text" at bounding box center [981, 225] width 240 height 26
type input "BA ĐỒN"
click at [497, 322] on input "text" at bounding box center [579, 317] width 217 height 26
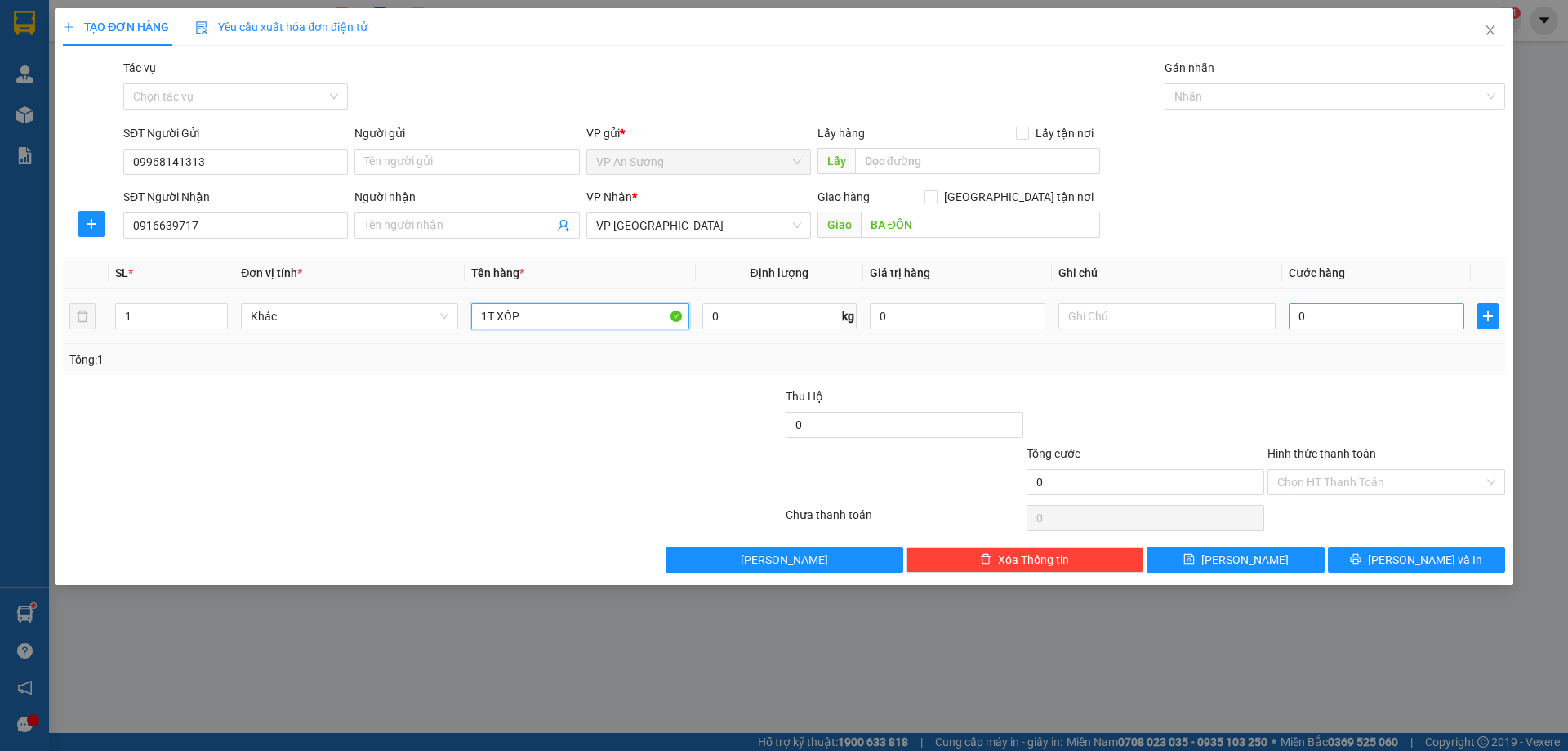
type input "1T XỐP"
click at [1335, 325] on input "0" at bounding box center [1377, 317] width 176 height 26
type input "01"
type input "1"
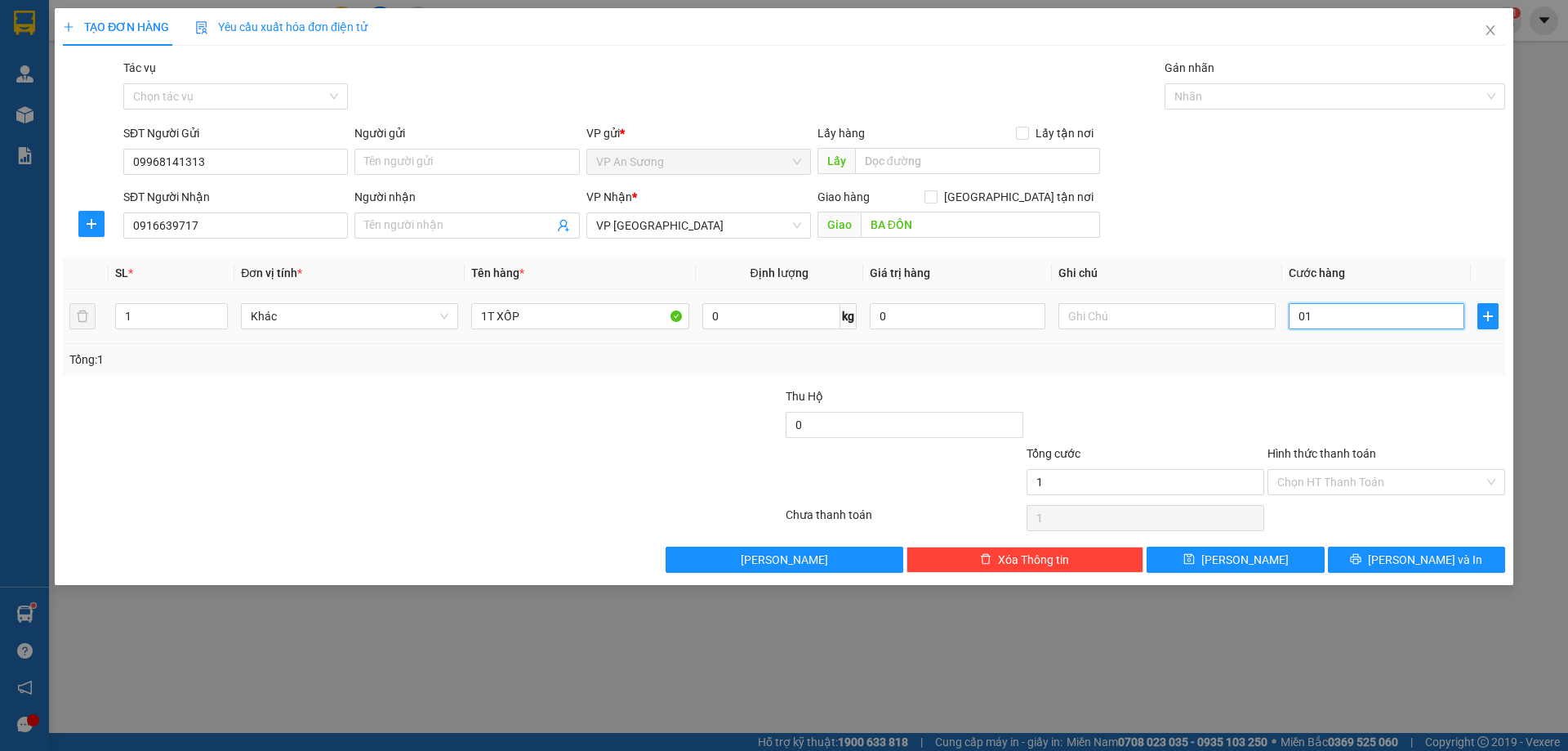
type input "015"
type input "15"
type input "0.150"
type input "150"
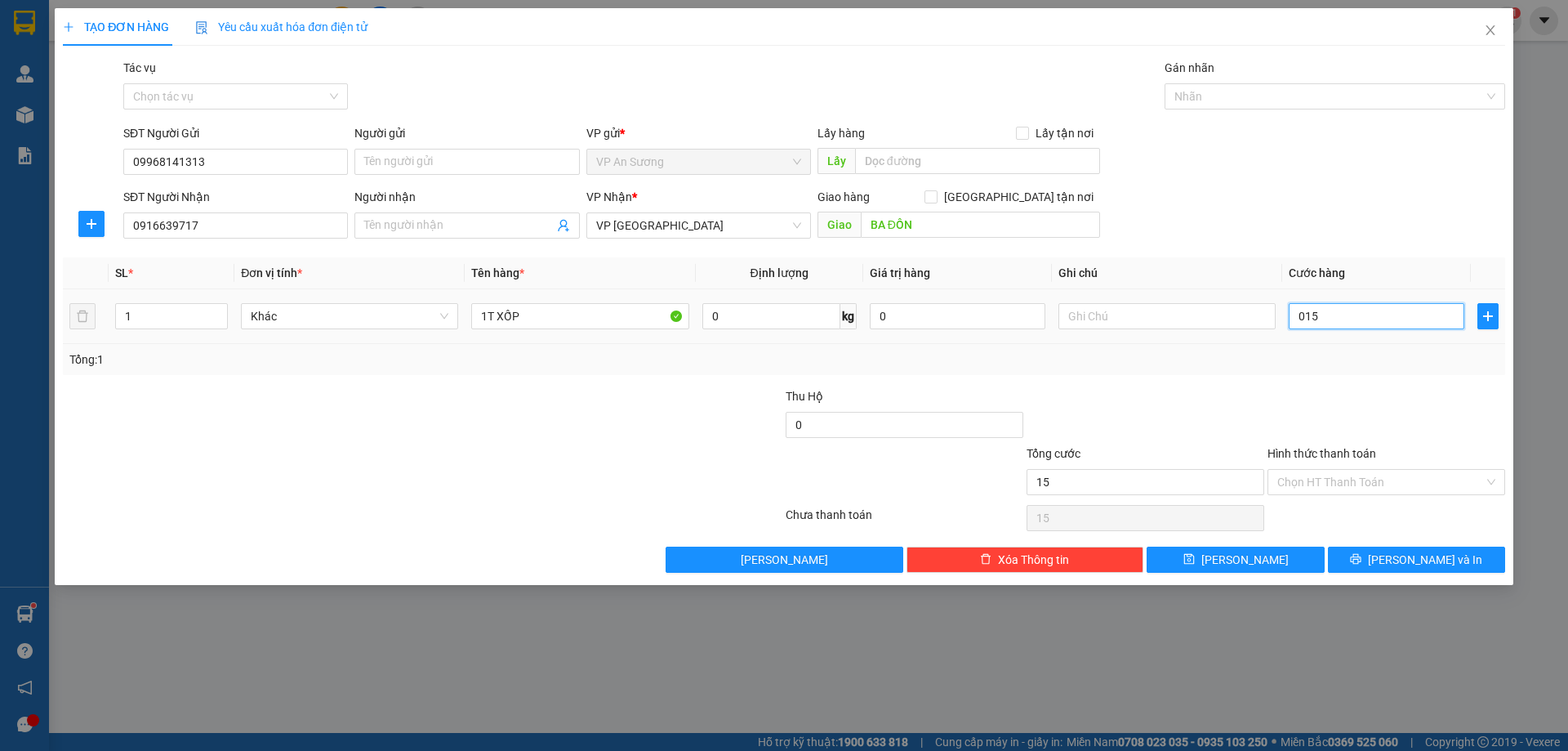
type input "150"
type input "150.000"
click at [1259, 373] on div "Tổng: 1" at bounding box center [784, 359] width 1443 height 31
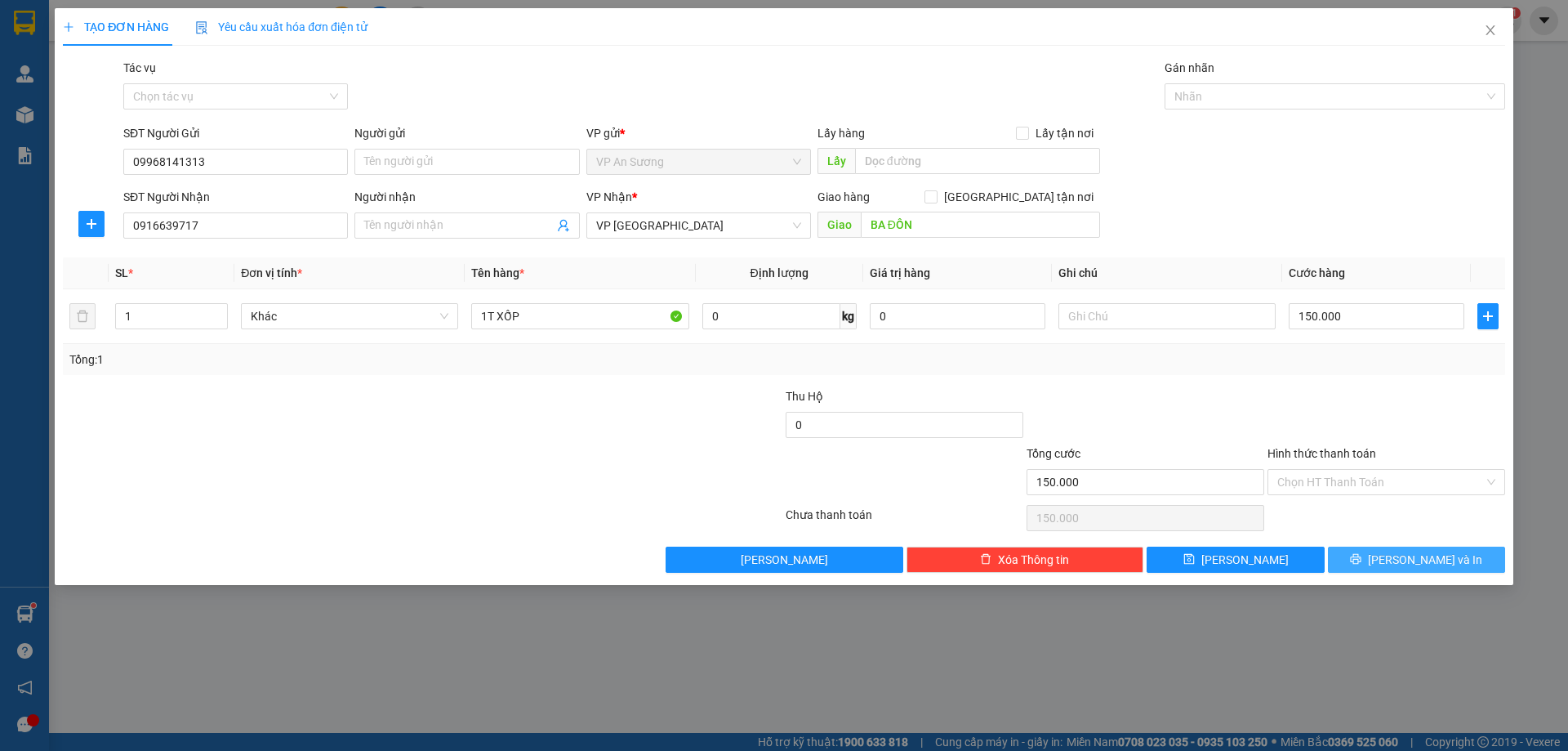
click at [1414, 555] on span "[PERSON_NAME] và In" at bounding box center [1426, 559] width 114 height 18
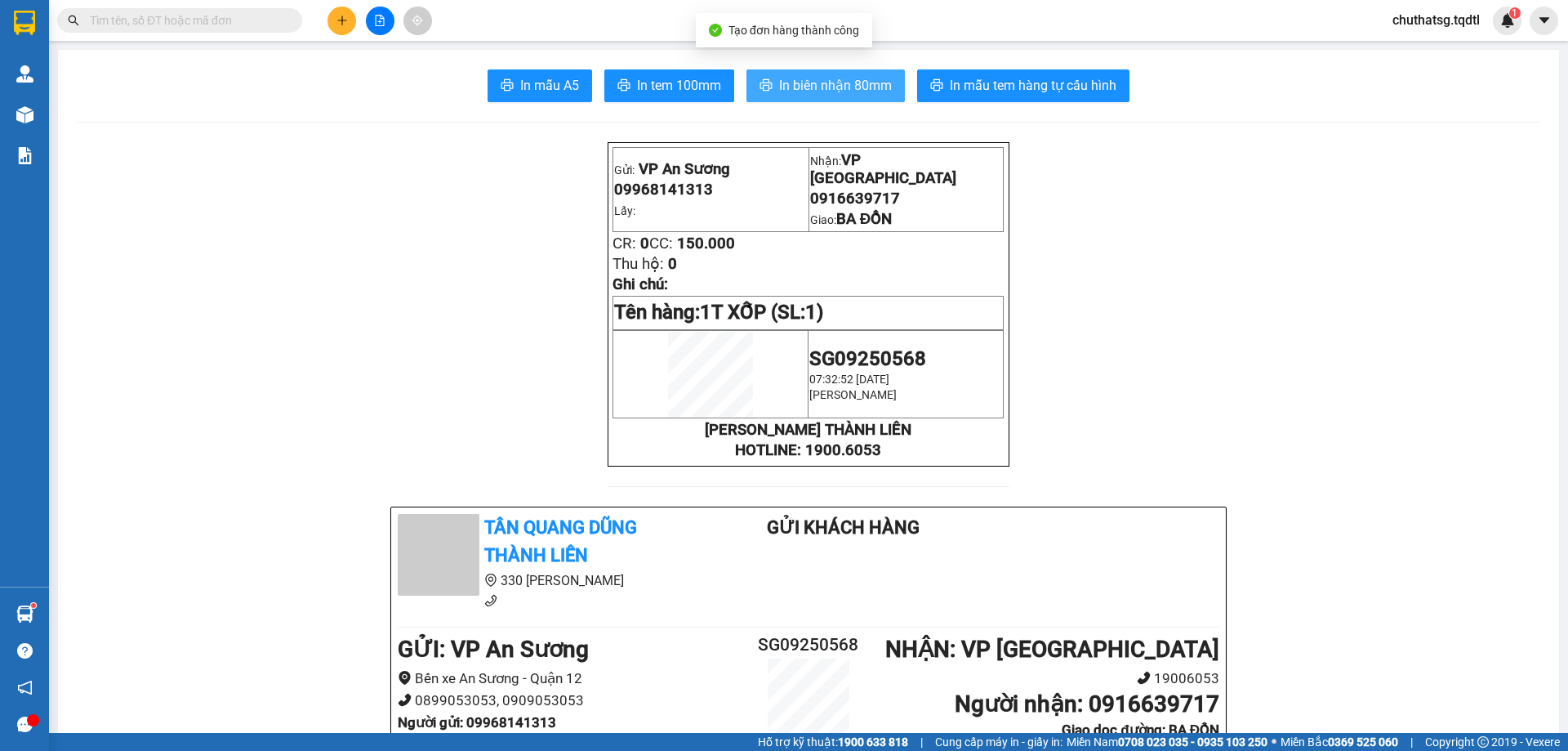
click at [823, 81] on span "In biên nhận 80mm" at bounding box center [835, 85] width 112 height 21
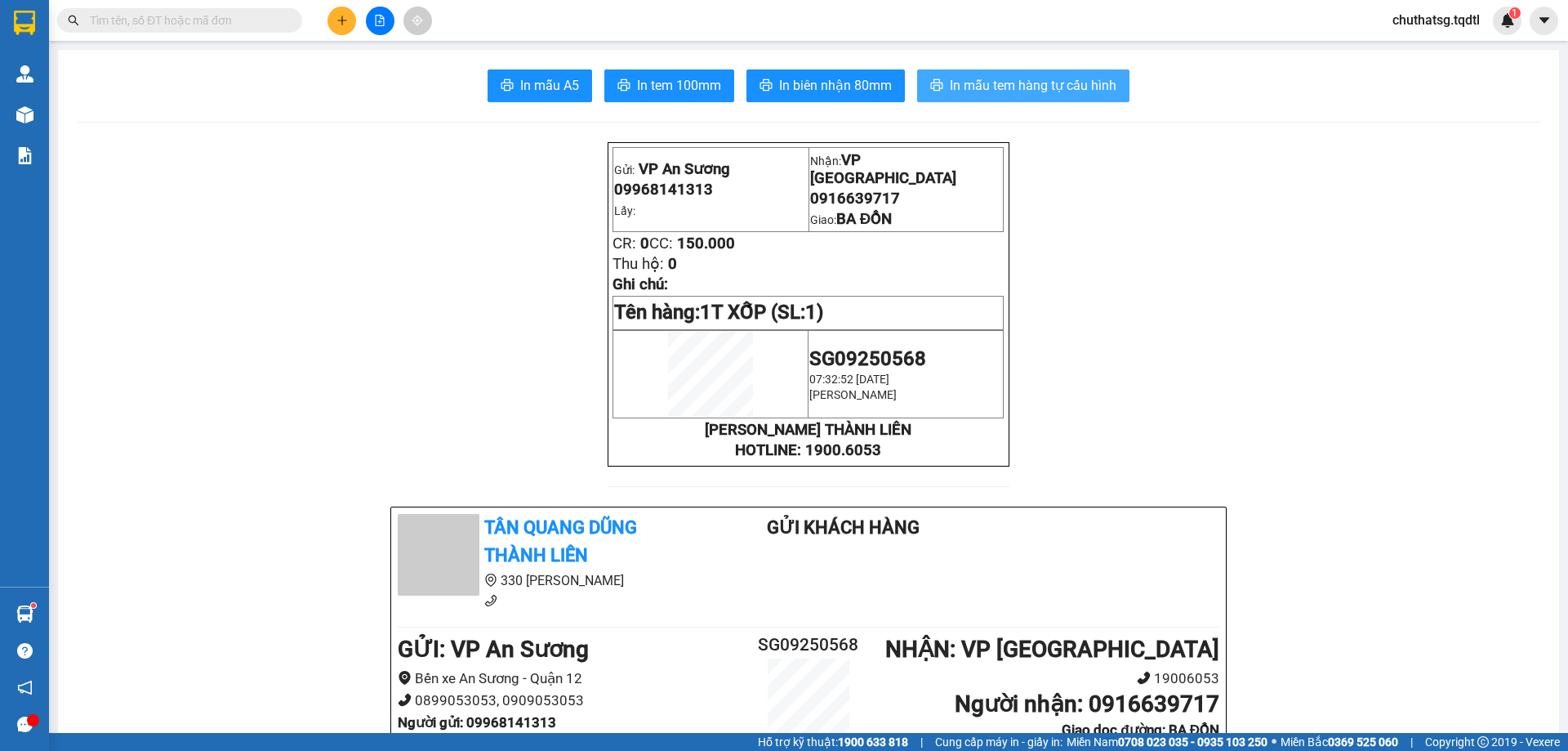
click at [982, 88] on span "In mẫu tem hàng tự cấu hình" at bounding box center [1033, 85] width 167 height 21
